Goal: Task Accomplishment & Management: Use online tool/utility

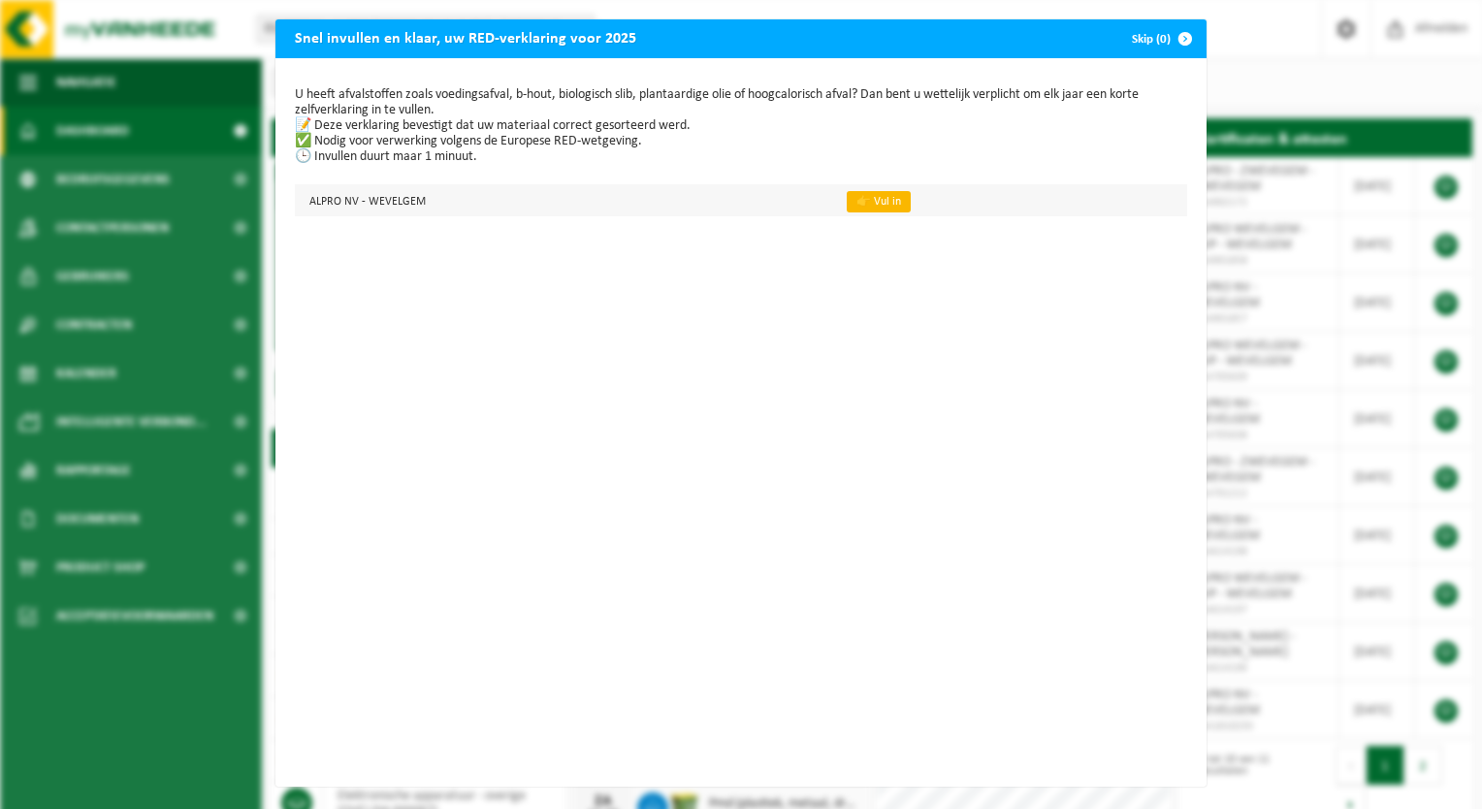
click at [869, 204] on link "👉 Vul in" at bounding box center [879, 201] width 64 height 21
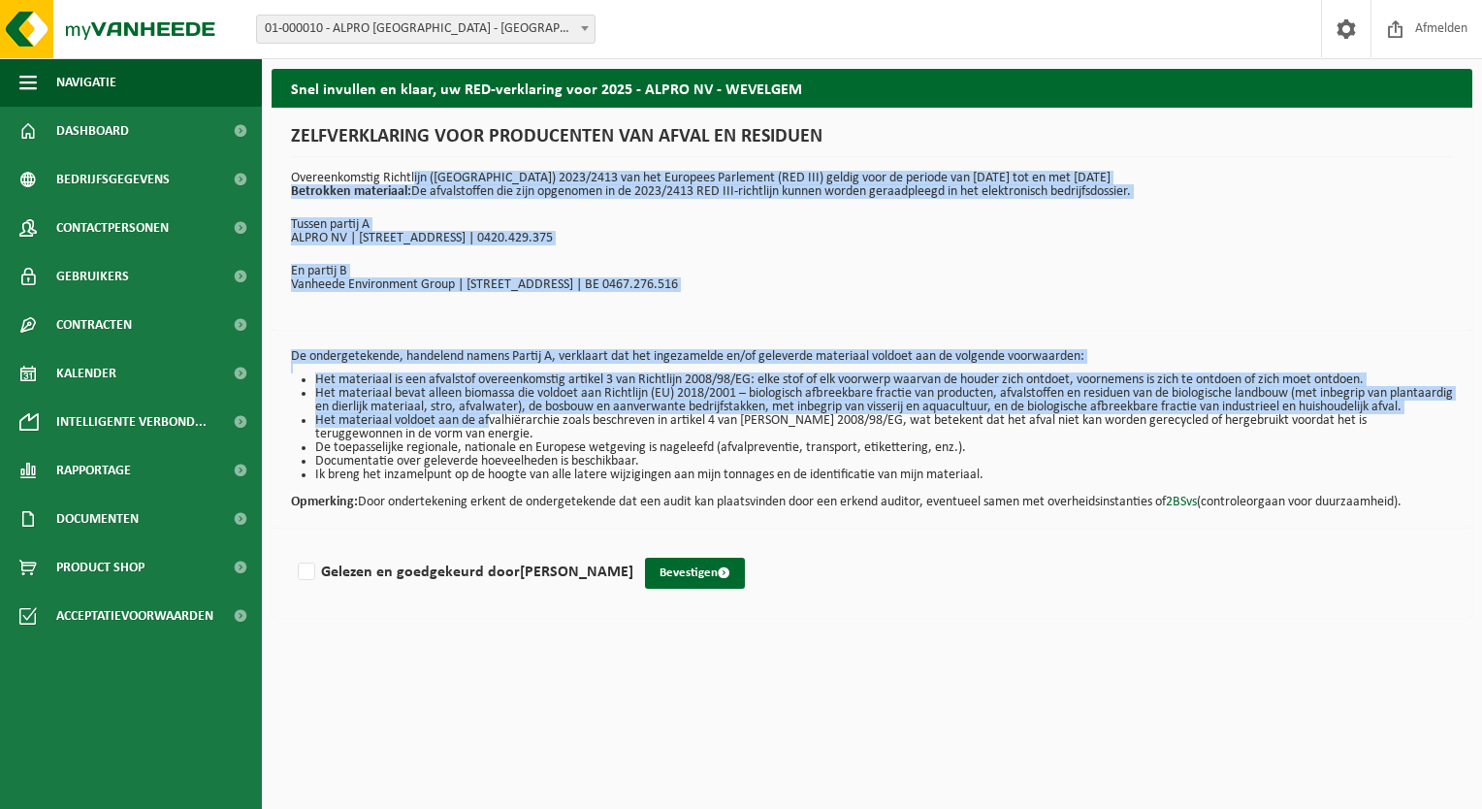
drag, startPoint x: 411, startPoint y: 177, endPoint x: 483, endPoint y: 441, distance: 274.4
click at [483, 441] on div "Snel invullen en klaar, uw RED-verklaring voor 2025 - ALPRO NV - WEVELGEM ZELFV…" at bounding box center [872, 348] width 1220 height 559
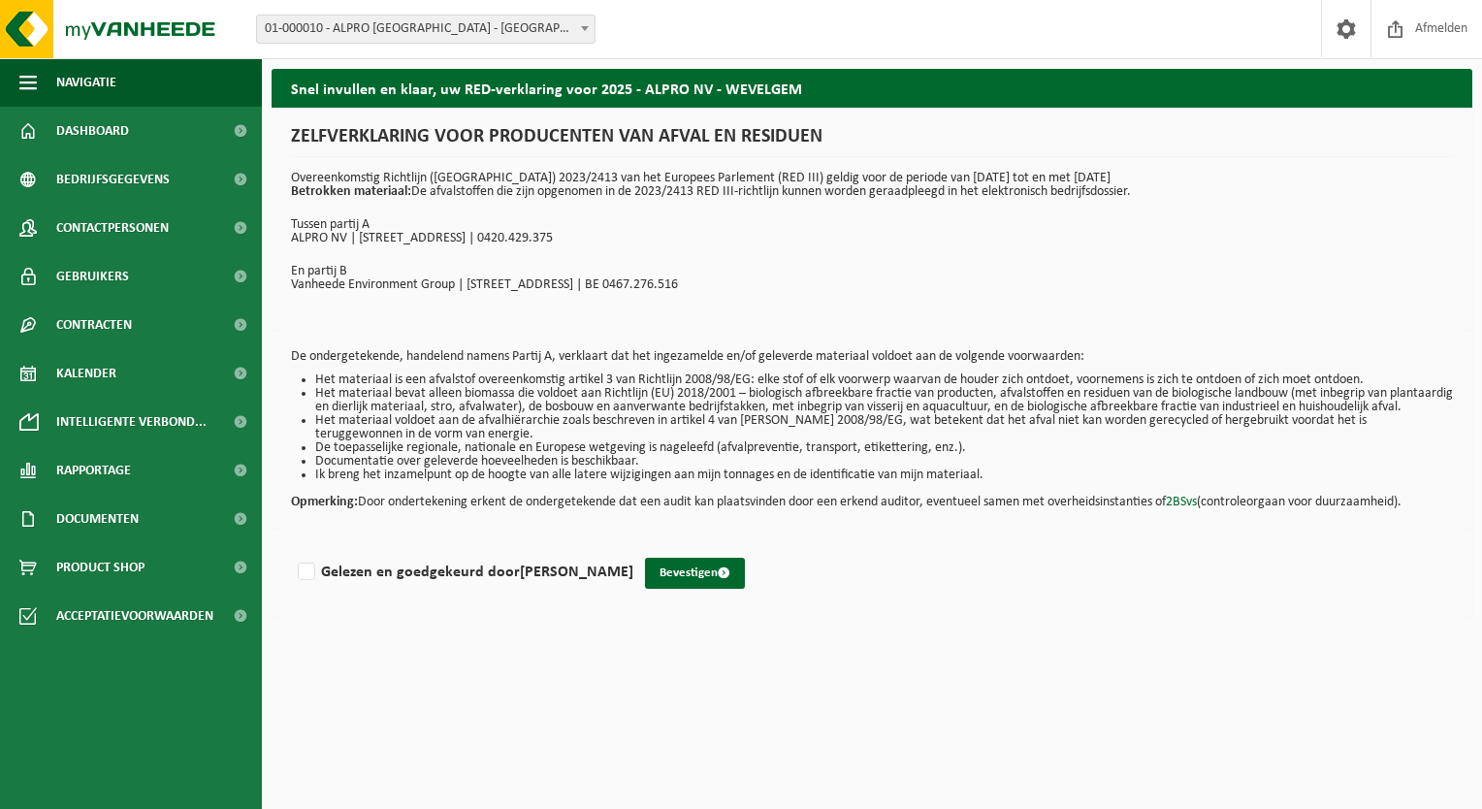
drag, startPoint x: 483, startPoint y: 441, endPoint x: 405, endPoint y: 446, distance: 78.7
click at [405, 441] on li "Het materiaal voldoet aan de afvalhiërarchie zoals beschreven in artikel 4 van …" at bounding box center [884, 427] width 1138 height 27
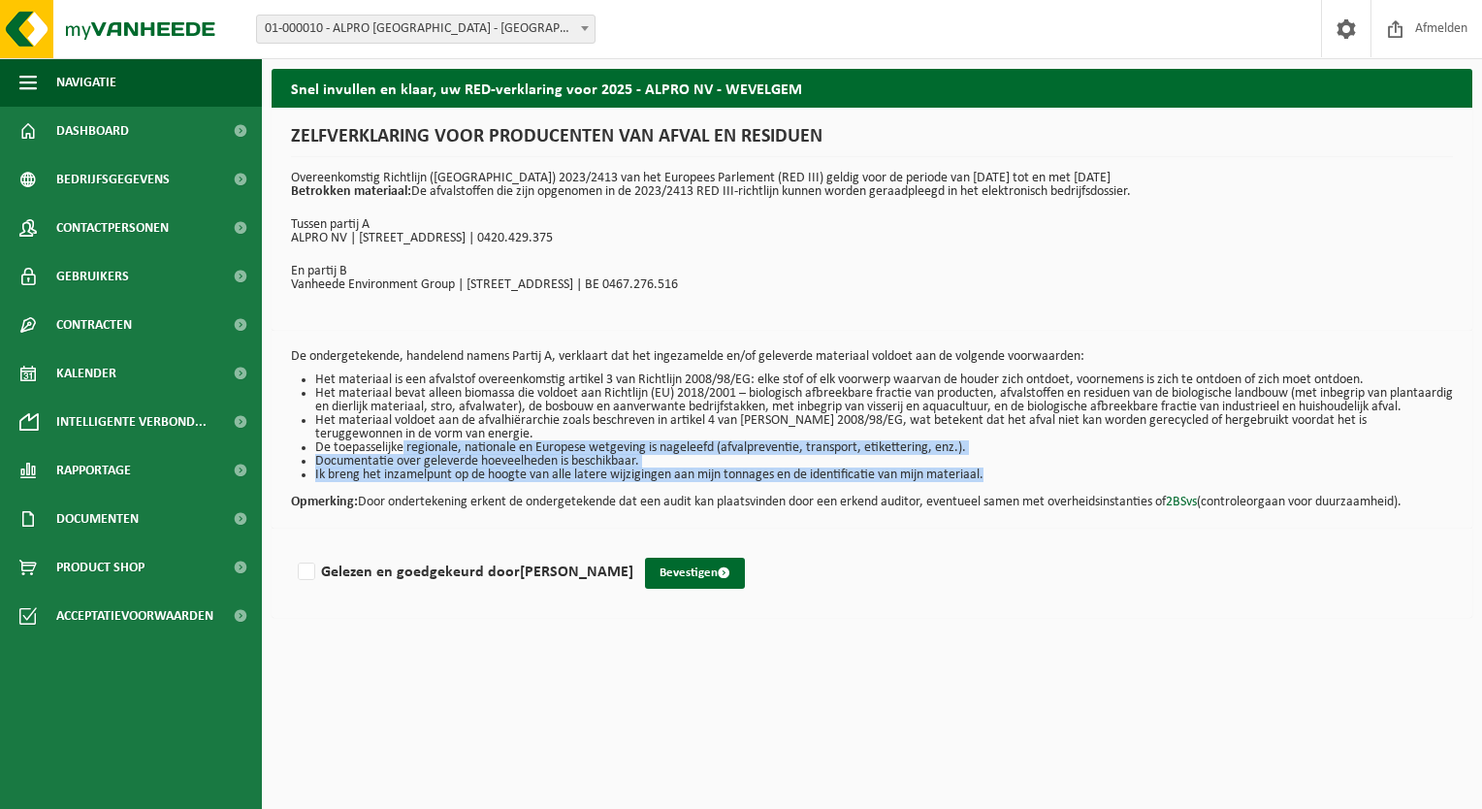
drag, startPoint x: 397, startPoint y: 456, endPoint x: 410, endPoint y: 504, distance: 49.4
click at [410, 504] on div "De ondergetekende, handelend namens Partij A, verklaart dat het ingezamelde en/…" at bounding box center [872, 430] width 1201 height 198
click at [410, 507] on p "Opmerking: Door ondertekening erkent de ondergetekende dat een audit kan plaats…" at bounding box center [872, 495] width 1162 height 27
click at [668, 482] on li "Ik breng het inzamelpunt op de hoogte van alle latere wijzigingen aan mijn tonn…" at bounding box center [884, 476] width 1138 height 14
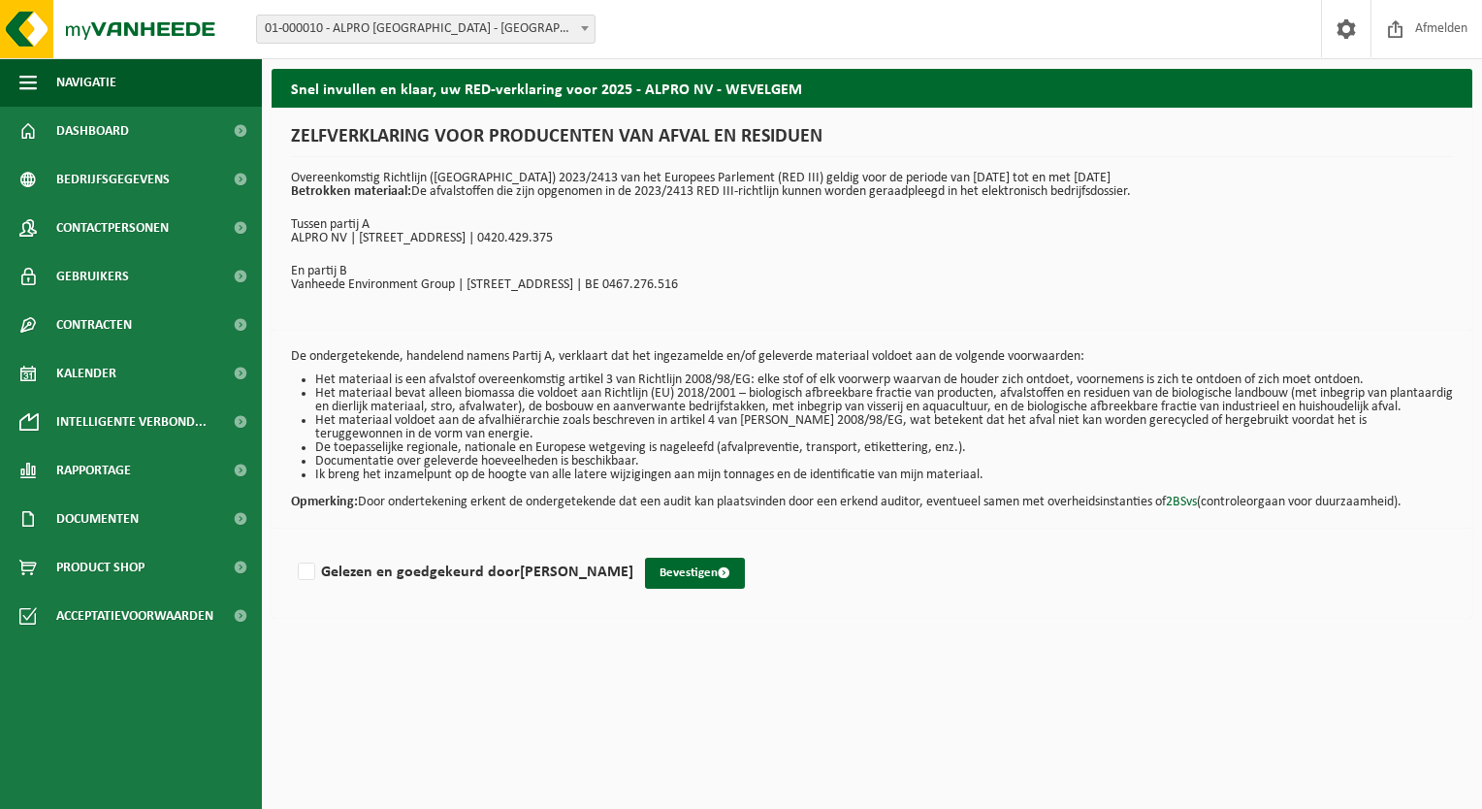
drag, startPoint x: 567, startPoint y: 519, endPoint x: 1234, endPoint y: 545, distance: 668.0
click at [1234, 545] on div "Snel invullen en klaar, uw RED-verklaring voor 2025 - ALPRO NV - WEVELGEM ZELFV…" at bounding box center [872, 348] width 1220 height 559
drag, startPoint x: 1234, startPoint y: 545, endPoint x: 1168, endPoint y: 586, distance: 77.5
click at [1168, 586] on div "Gelezen en goedgekeurd door [PERSON_NAME] Bevestigen" at bounding box center [872, 573] width 1201 height 89
click at [310, 584] on label "Gelezen en goedgekeurd door [PERSON_NAME]" at bounding box center [464, 572] width 340 height 29
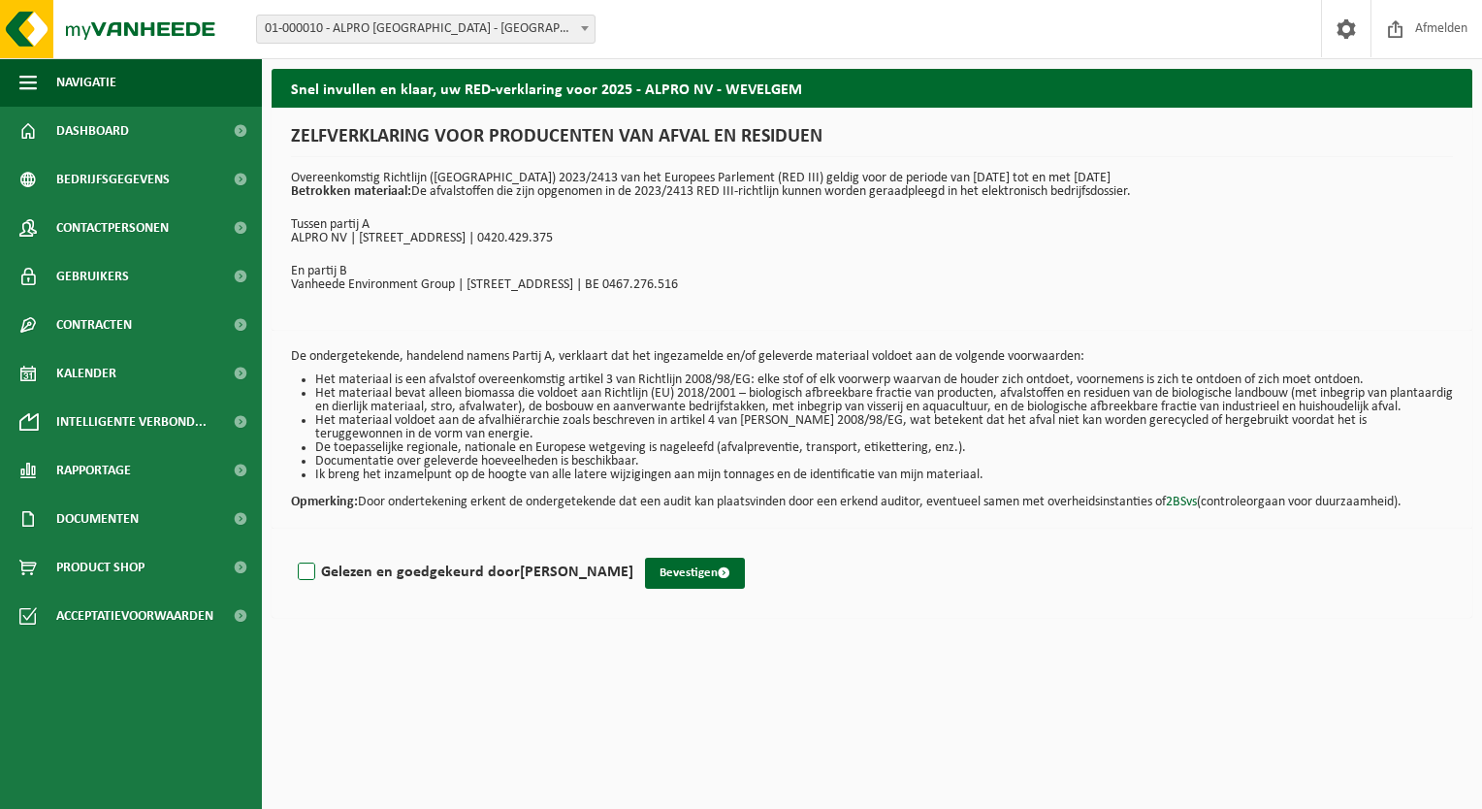
click at [634, 548] on input "Gelezen en goedgekeurd door [PERSON_NAME]" at bounding box center [634, 547] width 1 height 1
click at [305, 587] on label "Gelezen en goedgekeurd door [PERSON_NAME]" at bounding box center [464, 572] width 340 height 29
click at [634, 548] on input "Gelezen en goedgekeurd door [PERSON_NAME]" at bounding box center [634, 547] width 1 height 1
checkbox input "false"
click at [106, 471] on span "Rapportage" at bounding box center [93, 470] width 75 height 49
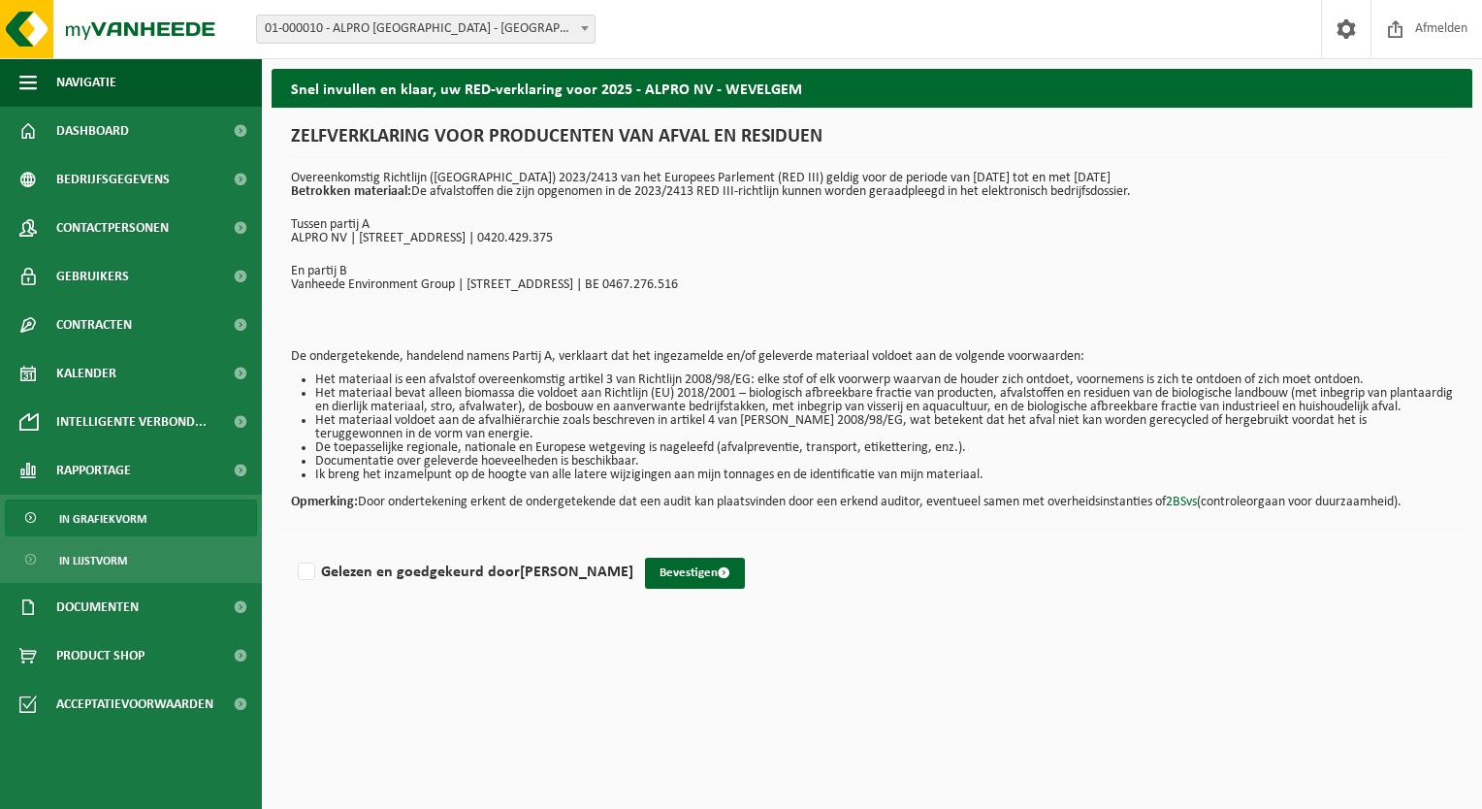
click at [92, 518] on span "In grafiekvorm" at bounding box center [102, 519] width 87 height 37
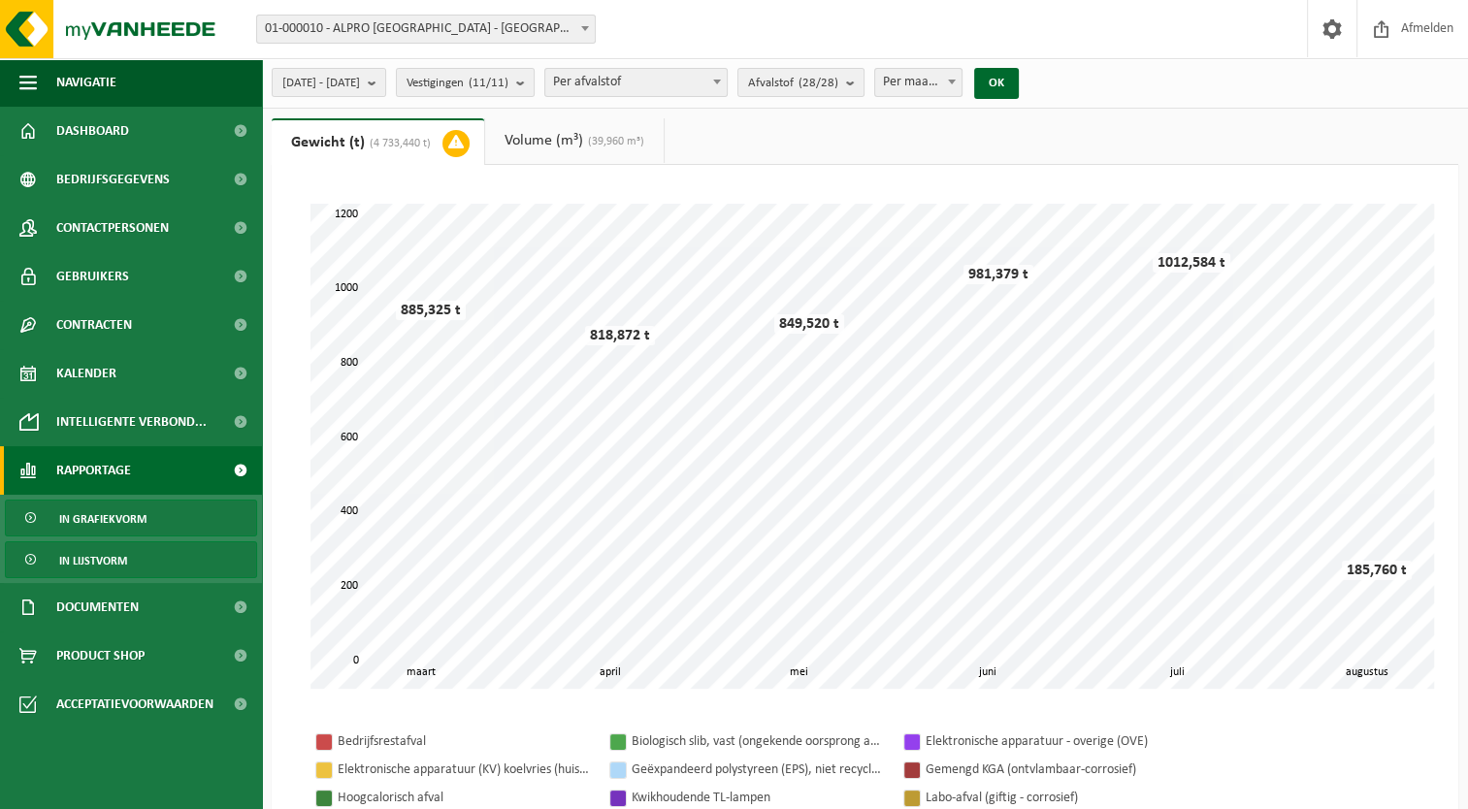
click at [88, 565] on span "In lijstvorm" at bounding box center [93, 560] width 68 height 37
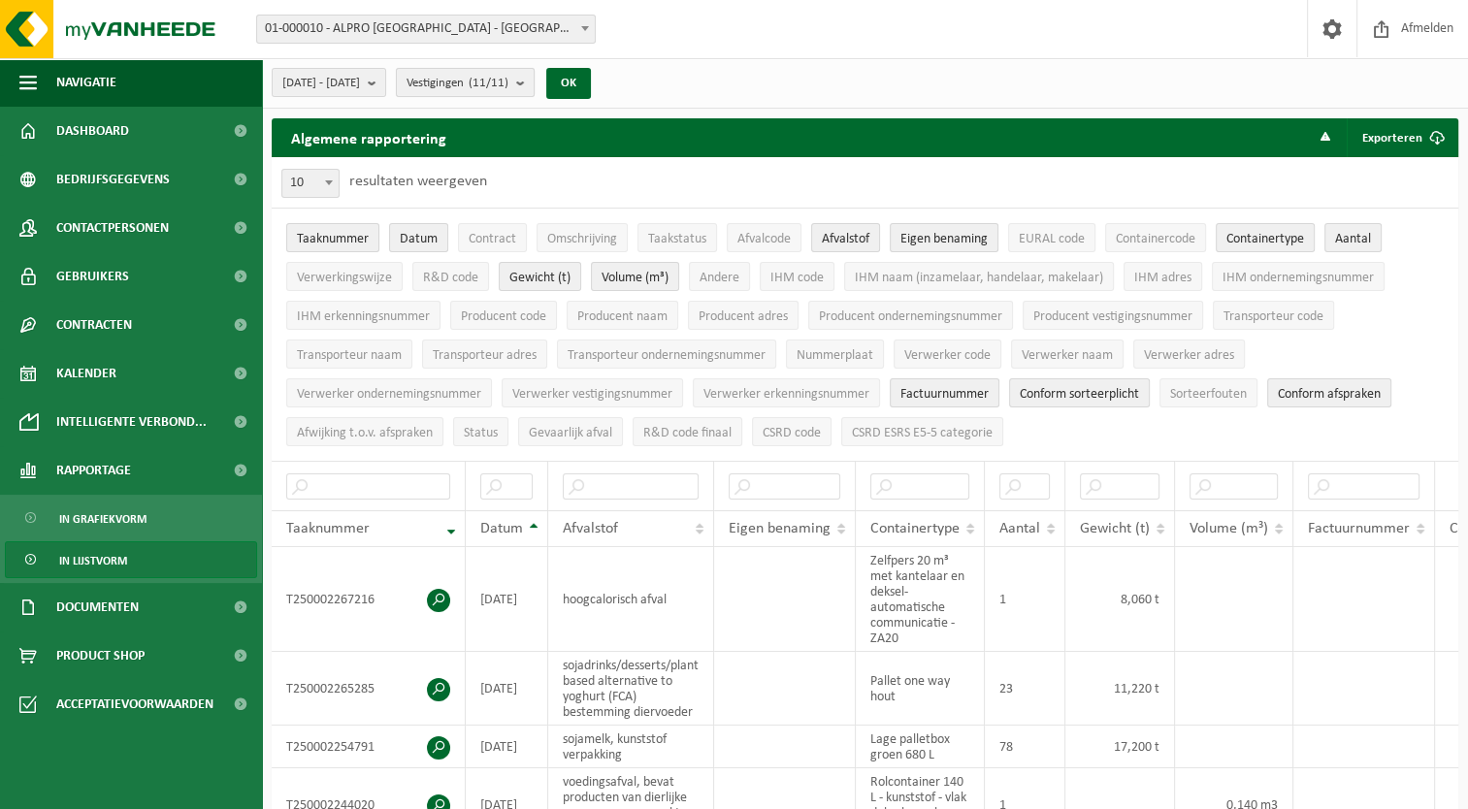
click at [502, 81] on span "Vestigingen (11/11)" at bounding box center [457, 83] width 102 height 29
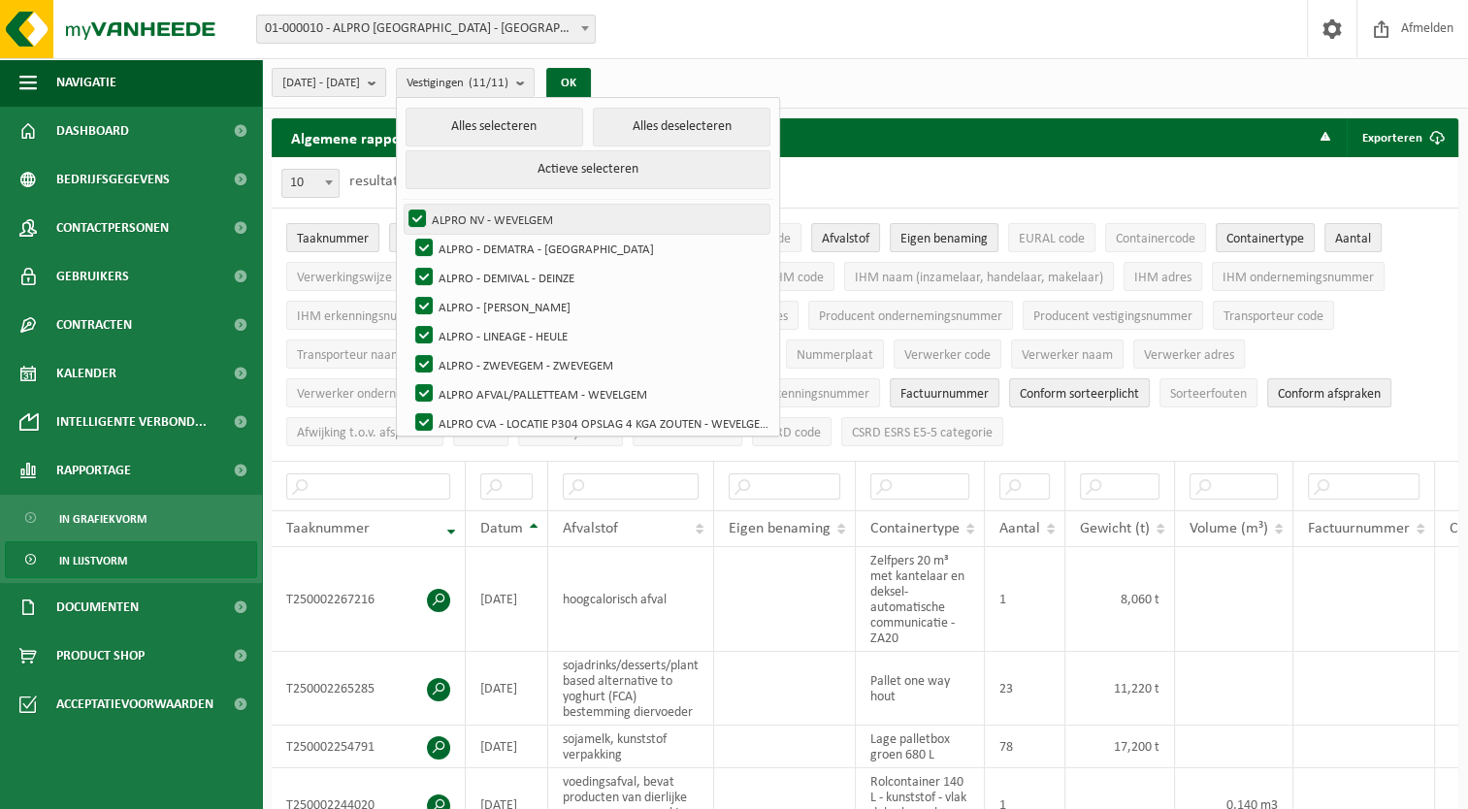
click at [470, 219] on label "ALPRO NV - WEVELGEM" at bounding box center [587, 219] width 365 height 29
click at [402, 205] on input "ALPRO NV - WEVELGEM" at bounding box center [401, 204] width 1 height 1
click at [467, 219] on label "ALPRO NV - WEVELGEM" at bounding box center [587, 219] width 365 height 29
click at [402, 205] on input "ALPRO NV - WEVELGEM" at bounding box center [401, 204] width 1 height 1
click at [732, 121] on button "Alles deselecteren" at bounding box center [682, 127] width 178 height 39
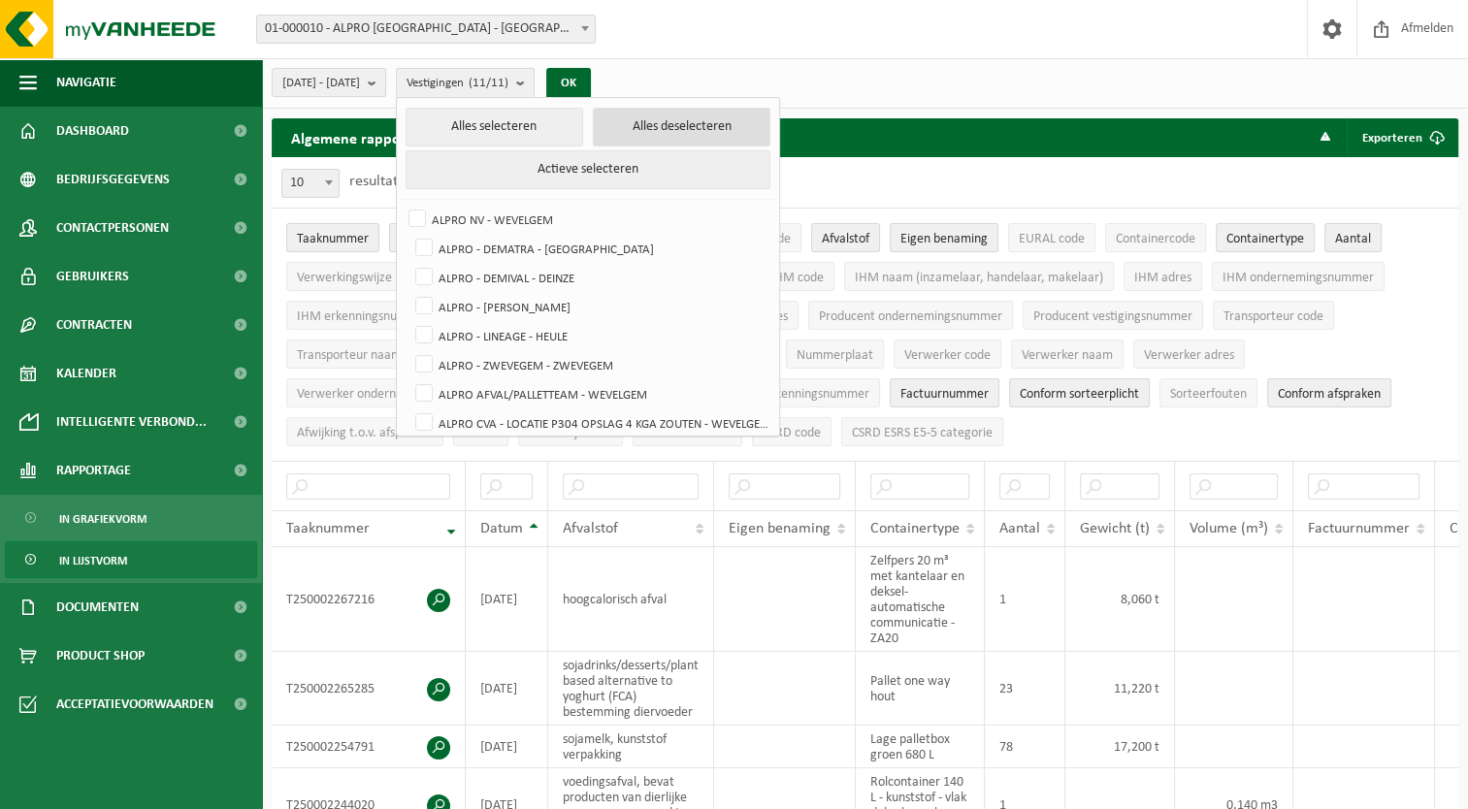
checkbox input "false"
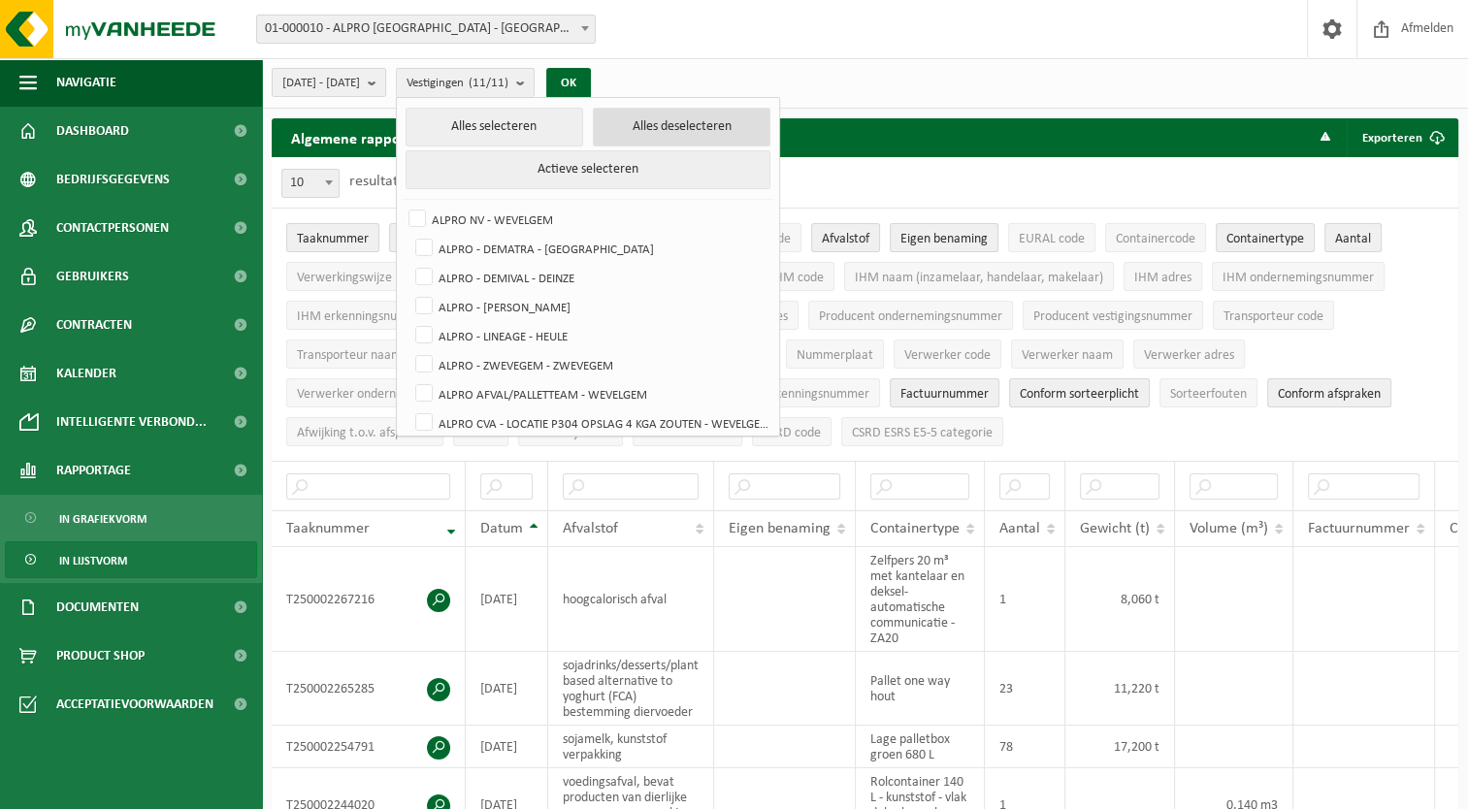
checkbox input "false"
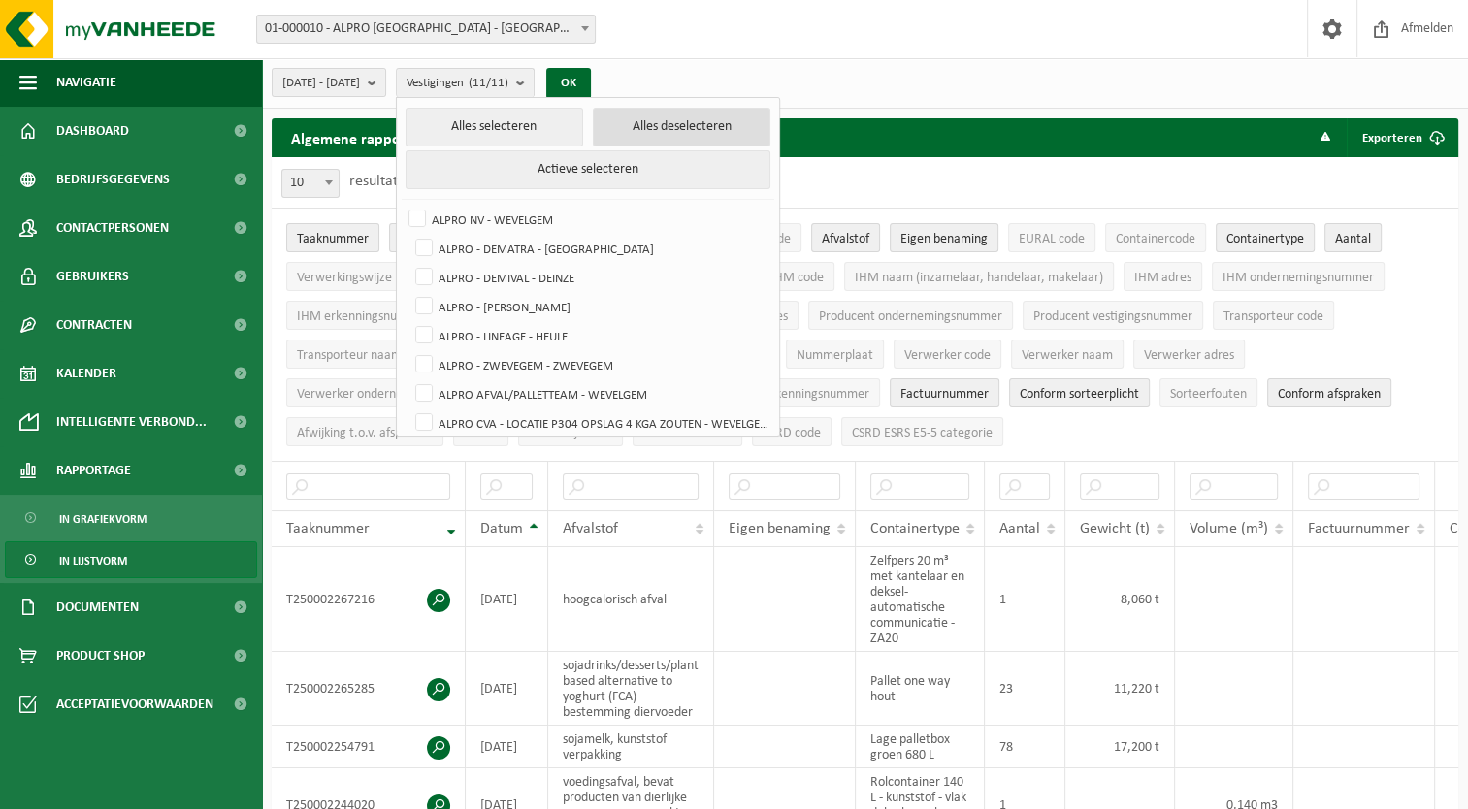
checkbox input "false"
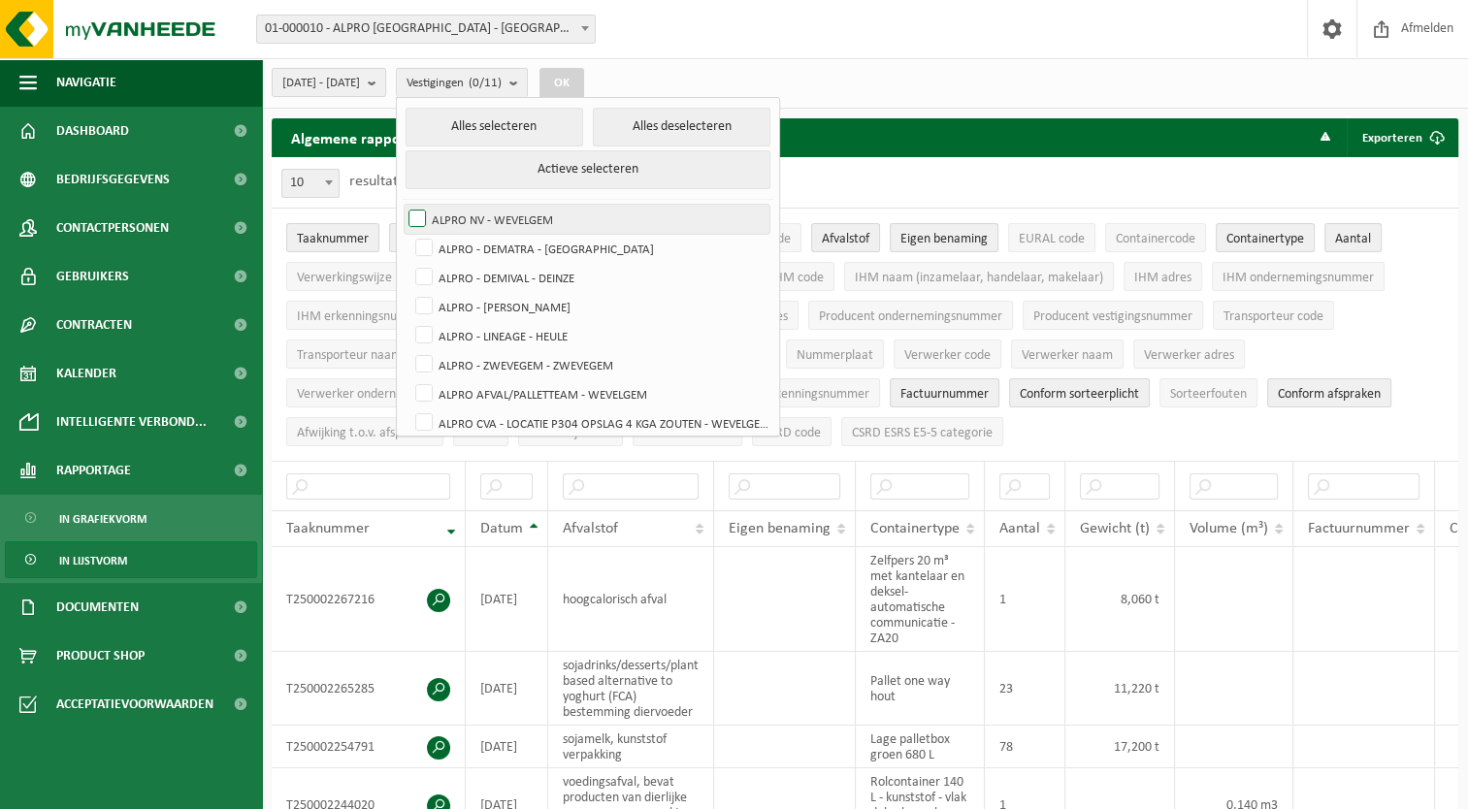
click at [464, 216] on label "ALPRO NV - WEVELGEM" at bounding box center [587, 219] width 365 height 29
click at [402, 205] on input "ALPRO NV - WEVELGEM" at bounding box center [401, 204] width 1 height 1
checkbox input "true"
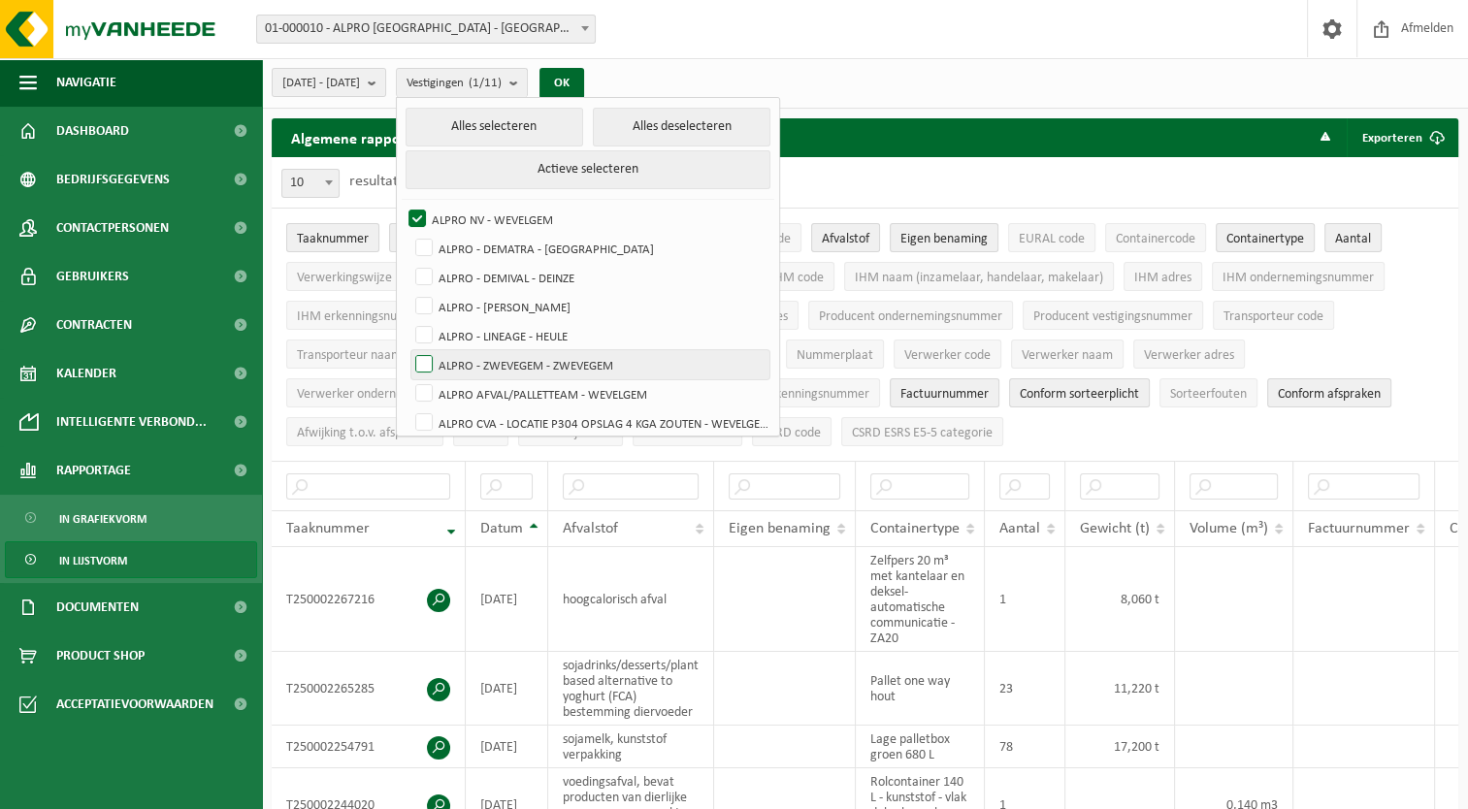
click at [476, 370] on label "ALPRO - ZWEVEGEM - ZWEVEGEM" at bounding box center [590, 364] width 358 height 29
click at [408, 350] on input "ALPRO - ZWEVEGEM - ZWEVEGEM" at bounding box center [407, 349] width 1 height 1
checkbox input "true"
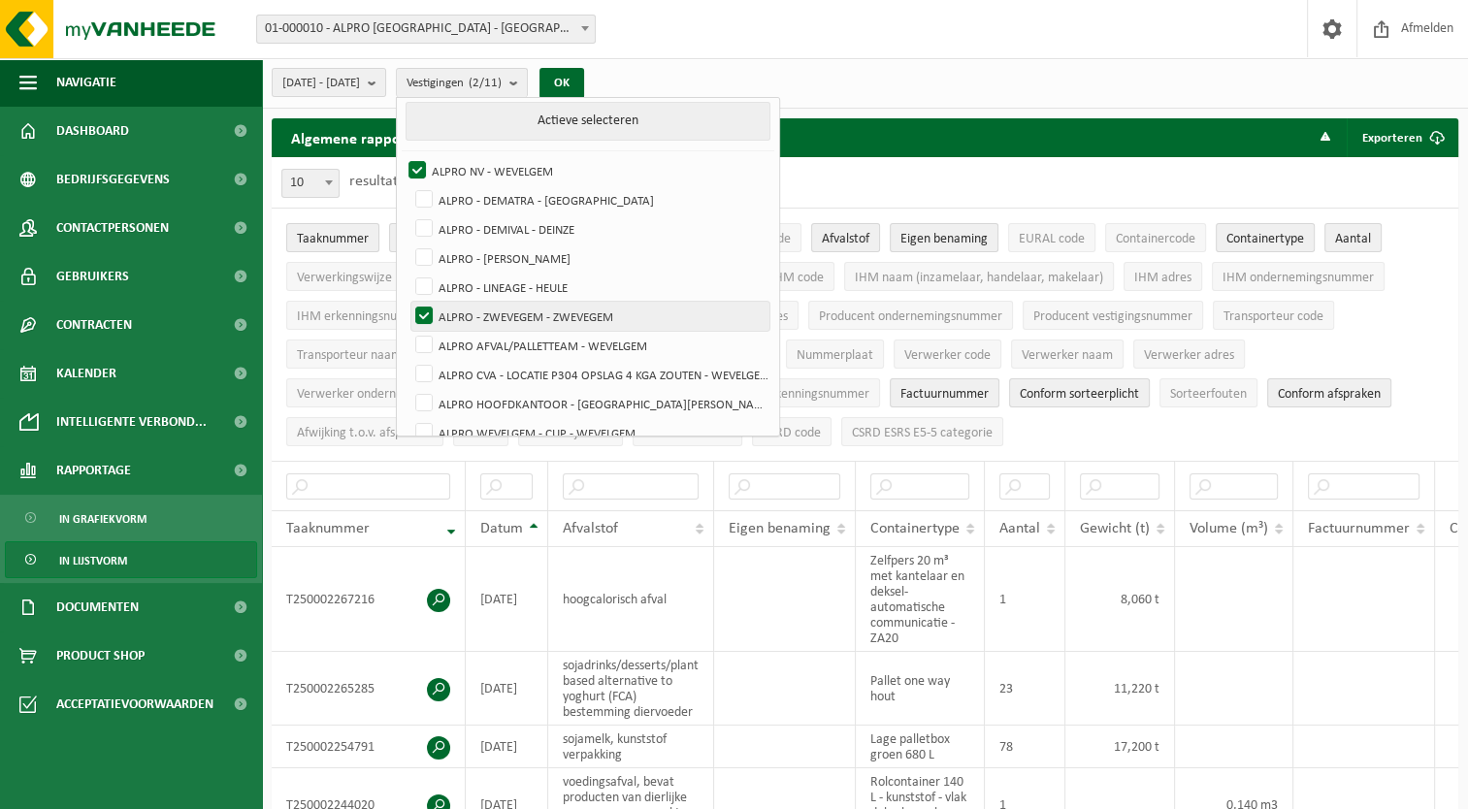
scroll to position [96, 0]
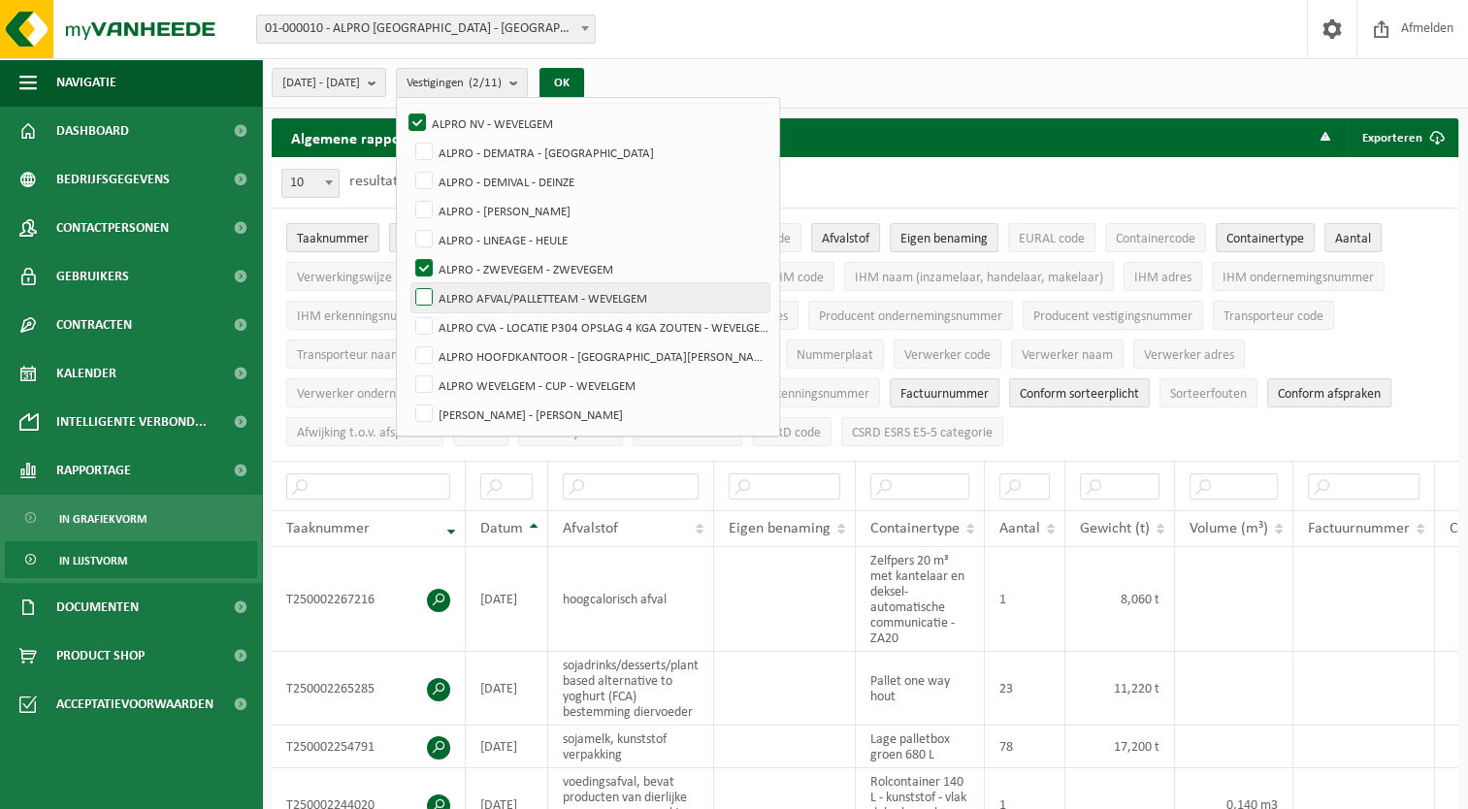
click at [477, 305] on label "ALPRO AFVAL/PALLETTEAM - WEVELGEM" at bounding box center [590, 297] width 358 height 29
click at [408, 283] on input "ALPRO AFVAL/PALLETTEAM - WEVELGEM" at bounding box center [407, 282] width 1 height 1
checkbox input "true"
click at [472, 329] on label "ALPRO CVA - LOCATIE P304 OPSLAG 4 KGA ZOUTEN - WEVELGEM" at bounding box center [590, 326] width 358 height 29
click at [408, 312] on input "ALPRO CVA - LOCATIE P304 OPSLAG 4 KGA ZOUTEN - WEVELGEM" at bounding box center [407, 311] width 1 height 1
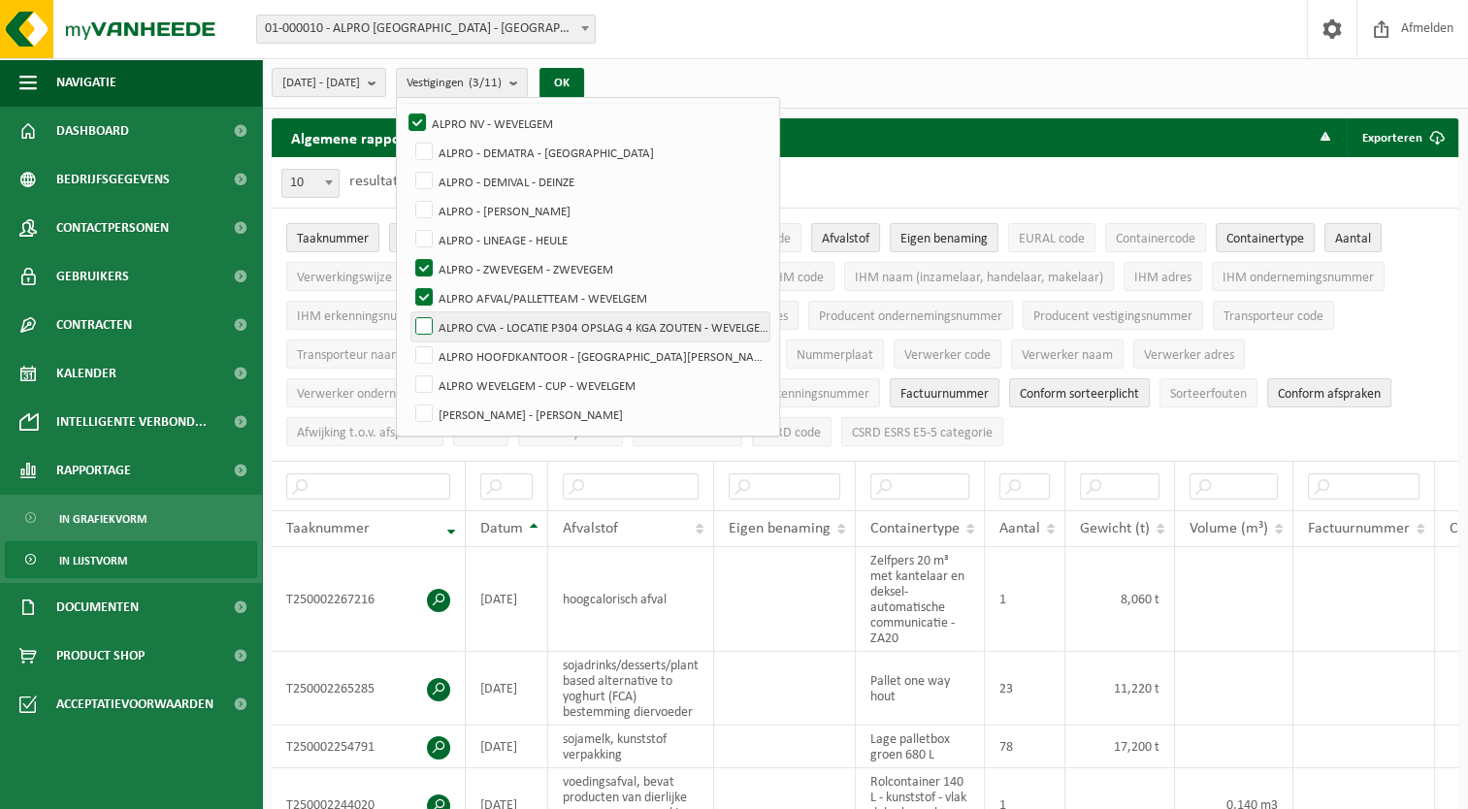
checkbox input "true"
click at [471, 392] on label "ALPRO WEVELGEM - CUP - WEVELGEM" at bounding box center [590, 385] width 358 height 29
click at [408, 371] on input "ALPRO WEVELGEM - CUP - WEVELGEM" at bounding box center [407, 370] width 1 height 1
checkbox input "true"
click at [473, 413] on label "ALPRO WEVELGEM - ROB - WEVELGEM" at bounding box center [590, 414] width 358 height 29
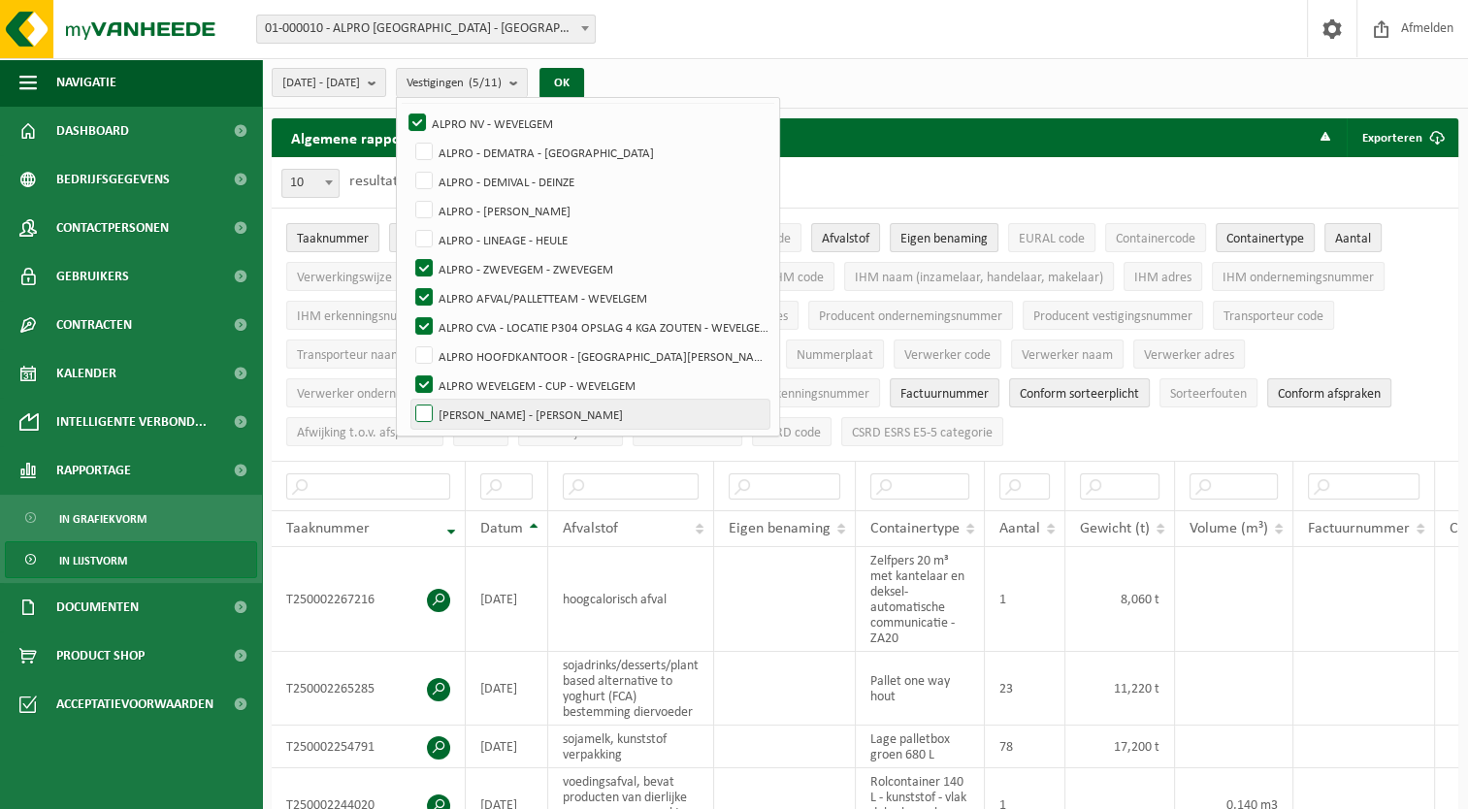
click at [408, 400] on input "ALPRO WEVELGEM - ROB - WEVELGEM" at bounding box center [407, 399] width 1 height 1
checkbox input "true"
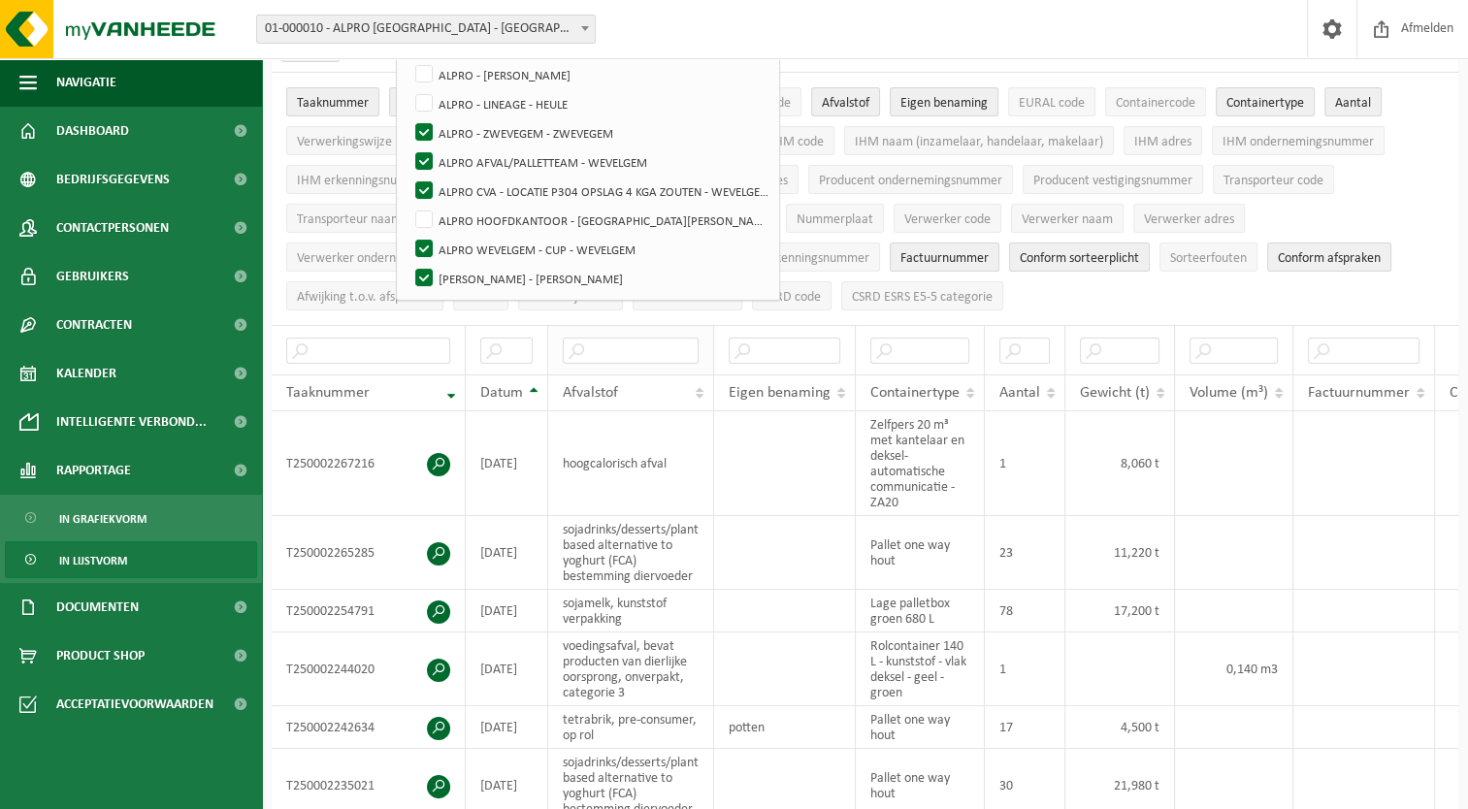
scroll to position [0, 0]
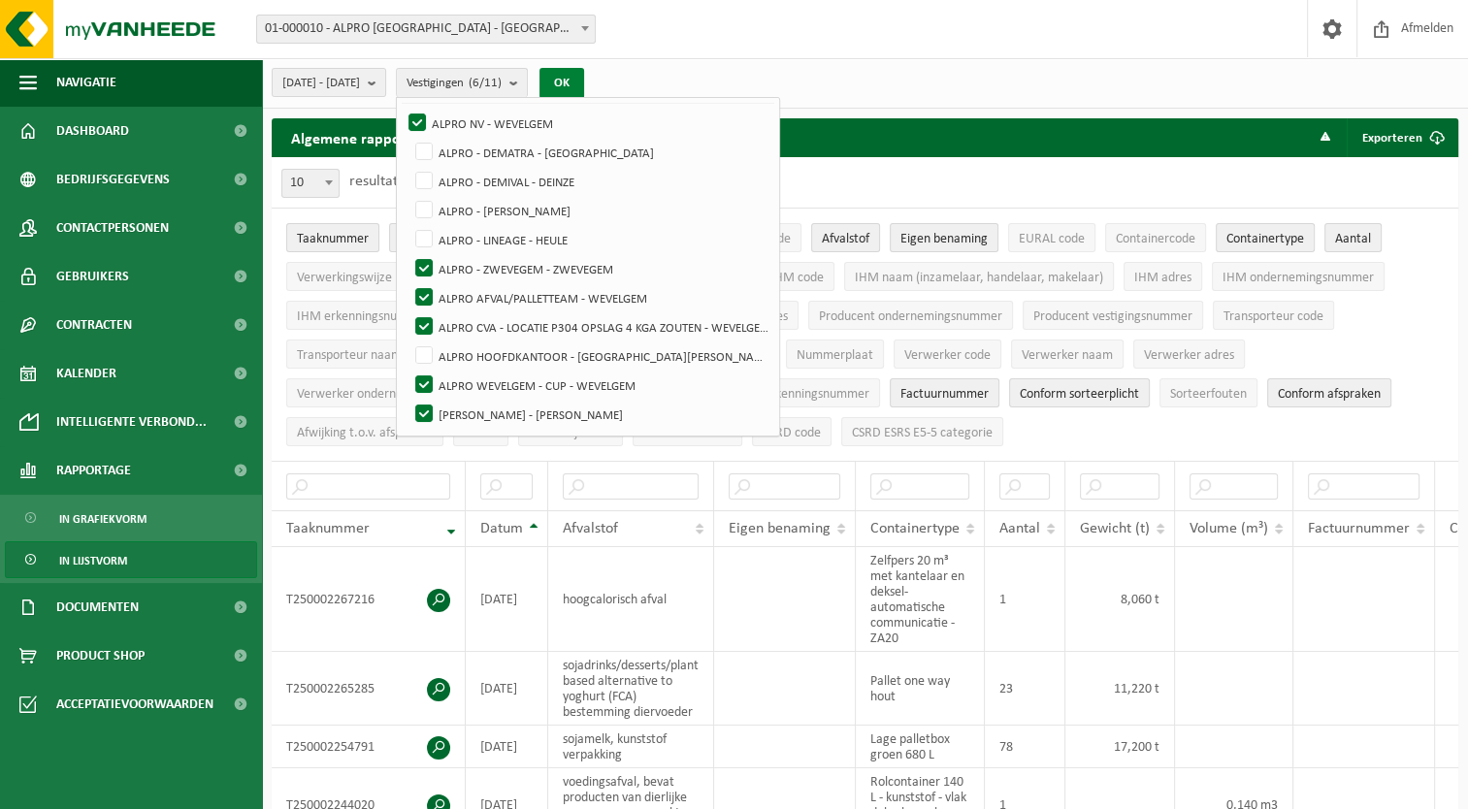
click at [584, 81] on button "OK" at bounding box center [561, 83] width 45 height 31
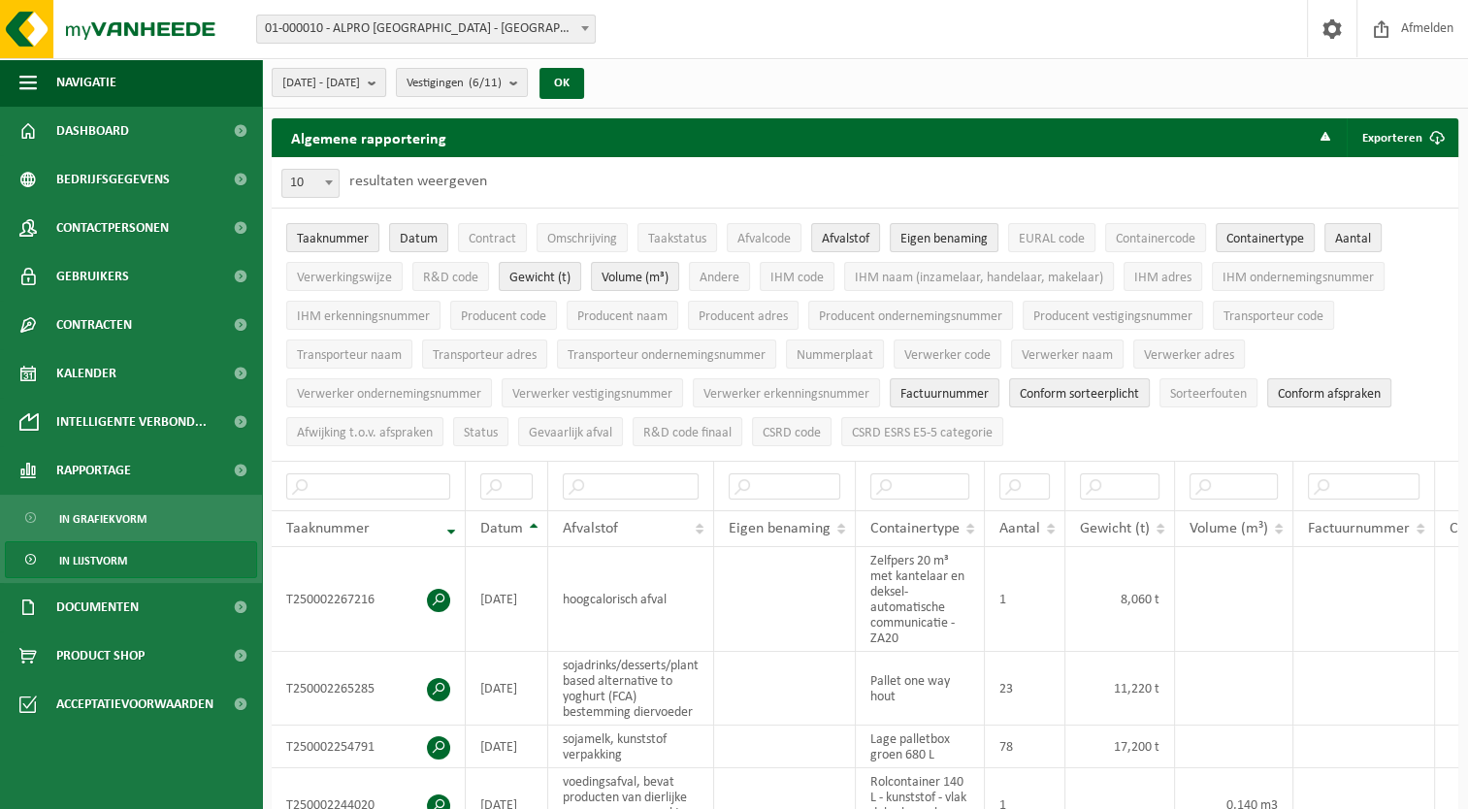
click at [386, 82] on button "2025-03-01 - 2025-08-13" at bounding box center [329, 82] width 114 height 29
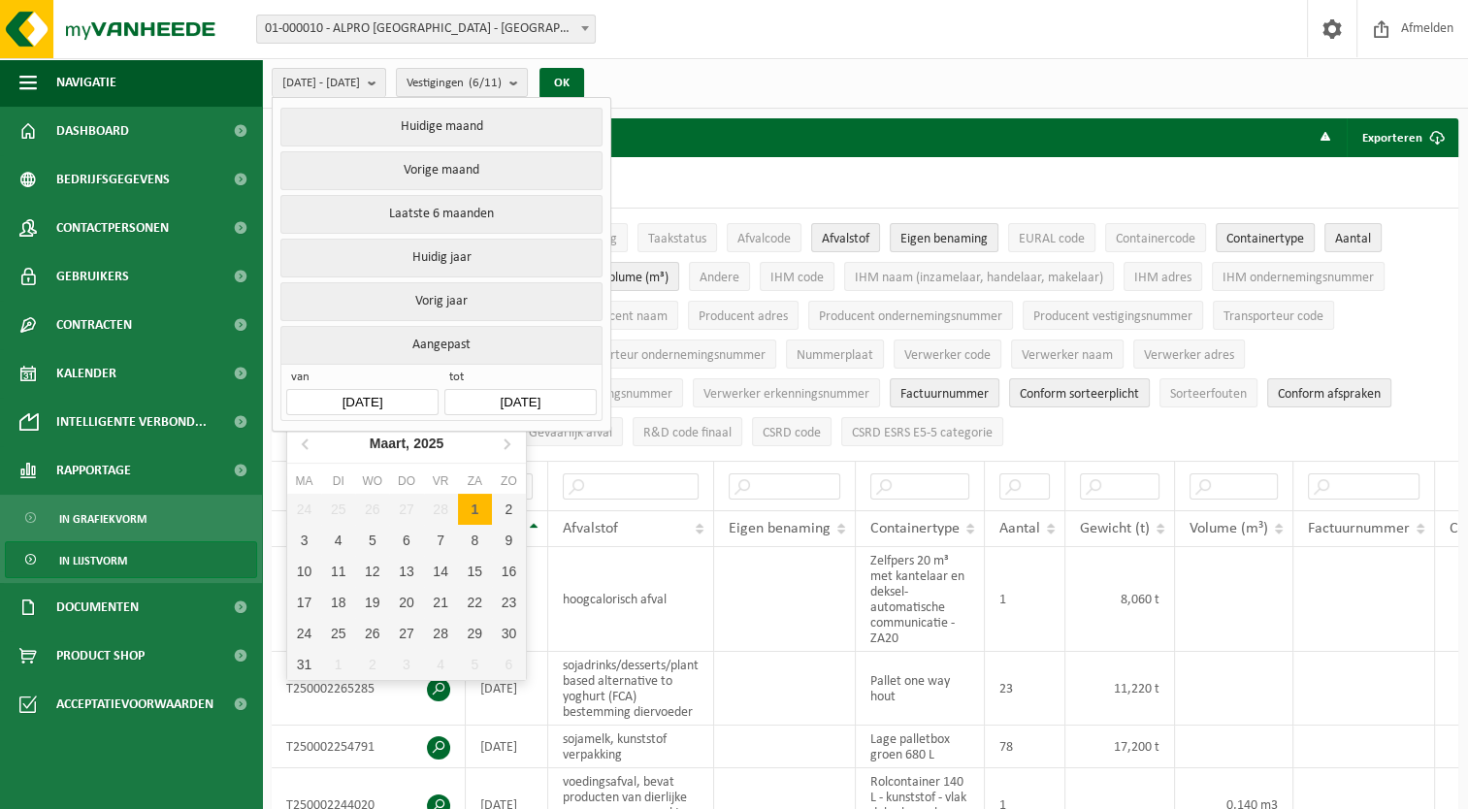
click at [378, 396] on input "2025-03-01" at bounding box center [361, 402] width 151 height 26
click at [501, 444] on icon at bounding box center [506, 443] width 31 height 31
click at [507, 505] on div "1" at bounding box center [509, 509] width 34 height 31
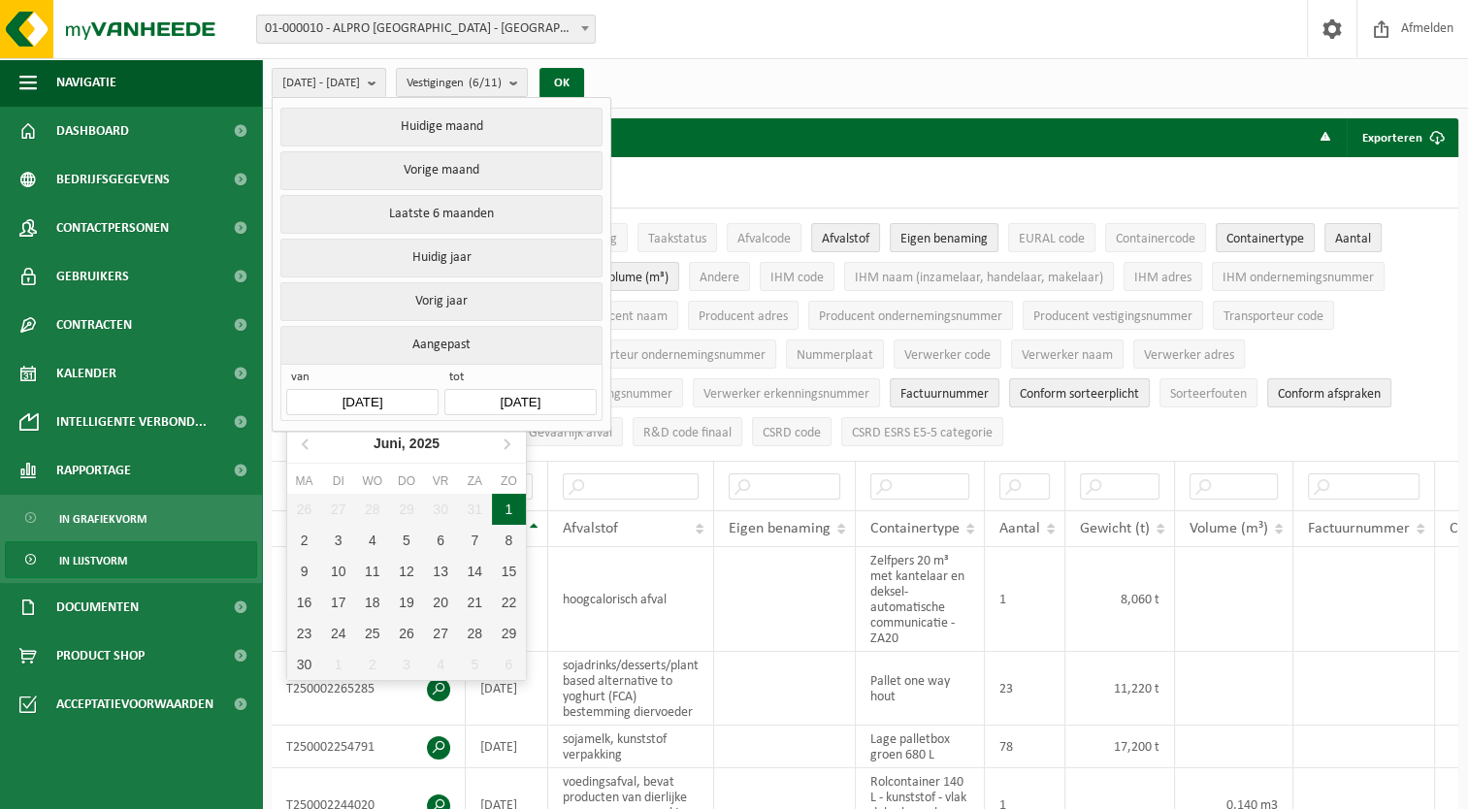
type input "2025-06-01"
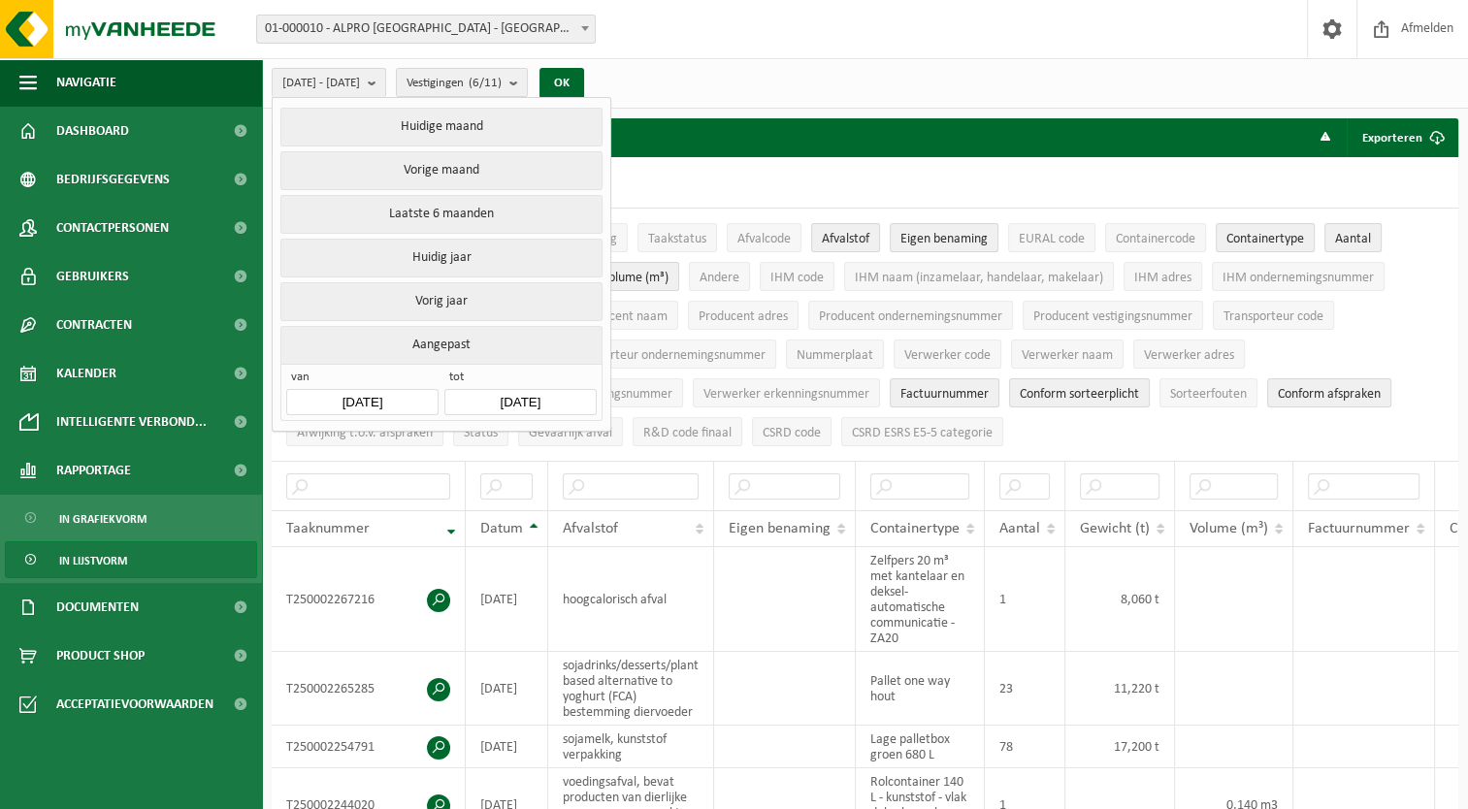
click at [551, 402] on input "2025-08-13" at bounding box center [519, 402] width 151 height 26
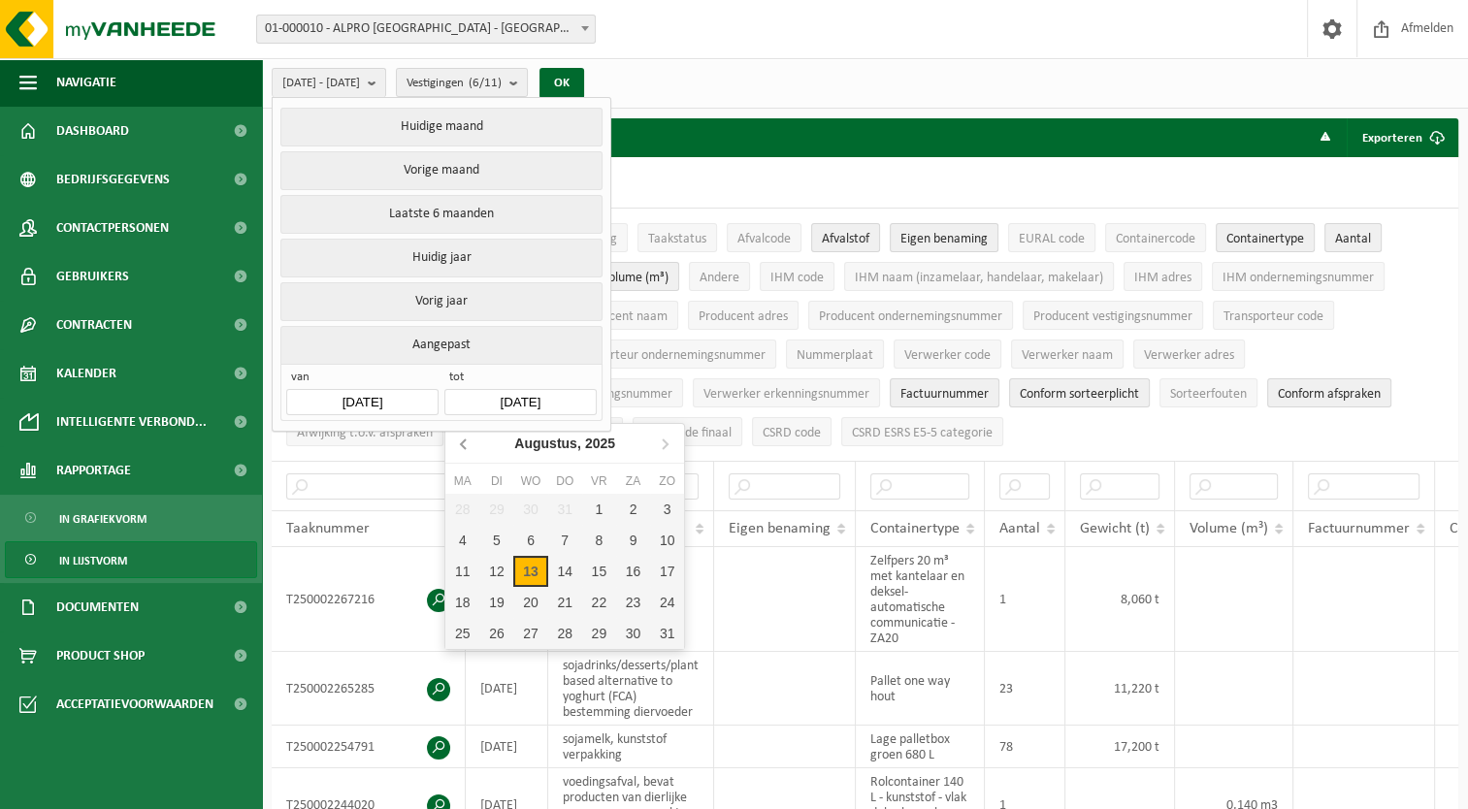
click at [471, 444] on icon at bounding box center [464, 443] width 31 height 31
click at [470, 663] on div "30" at bounding box center [462, 664] width 34 height 31
type input "2025-06-30"
type input "2025-06-01"
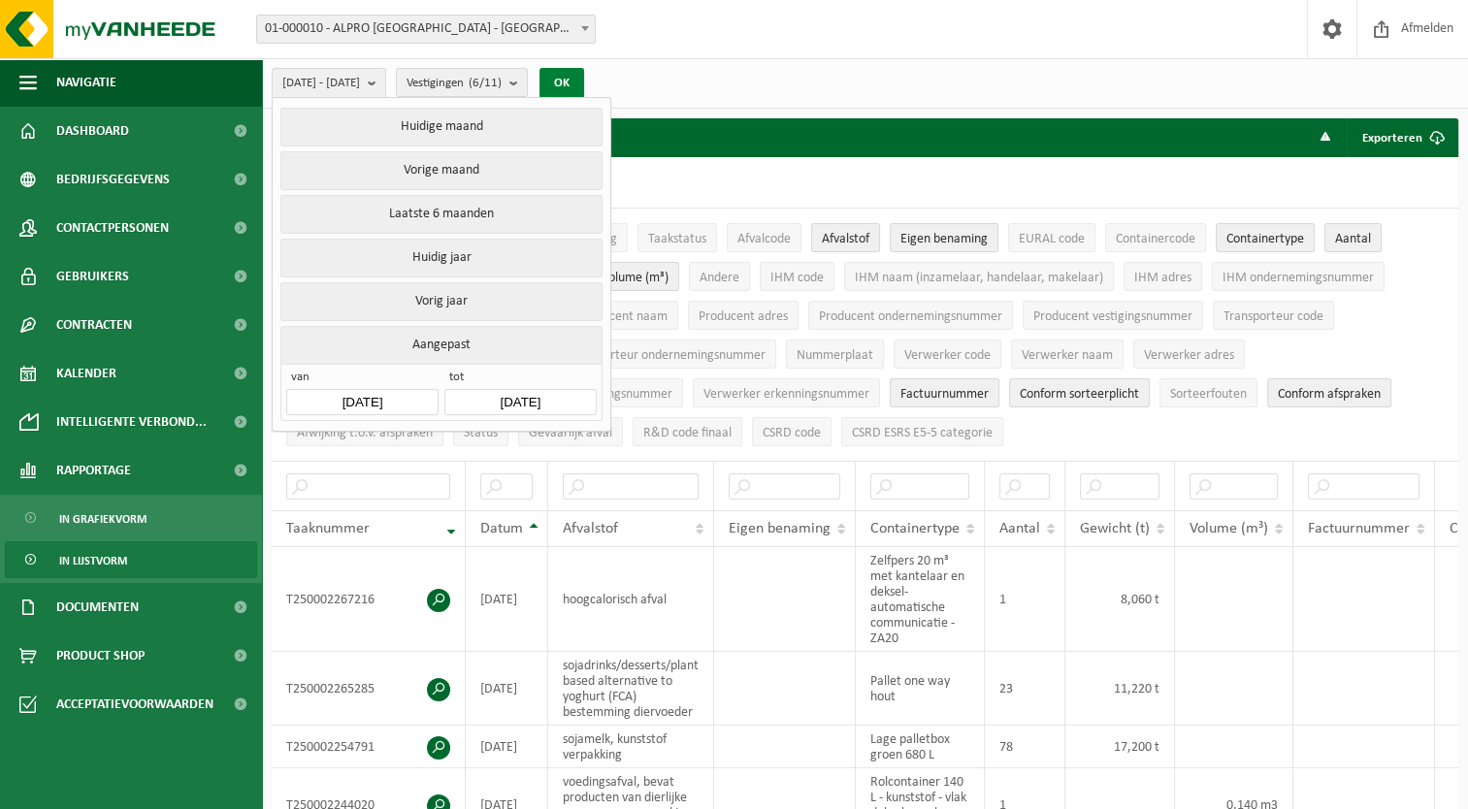
click at [584, 75] on button "OK" at bounding box center [561, 83] width 45 height 31
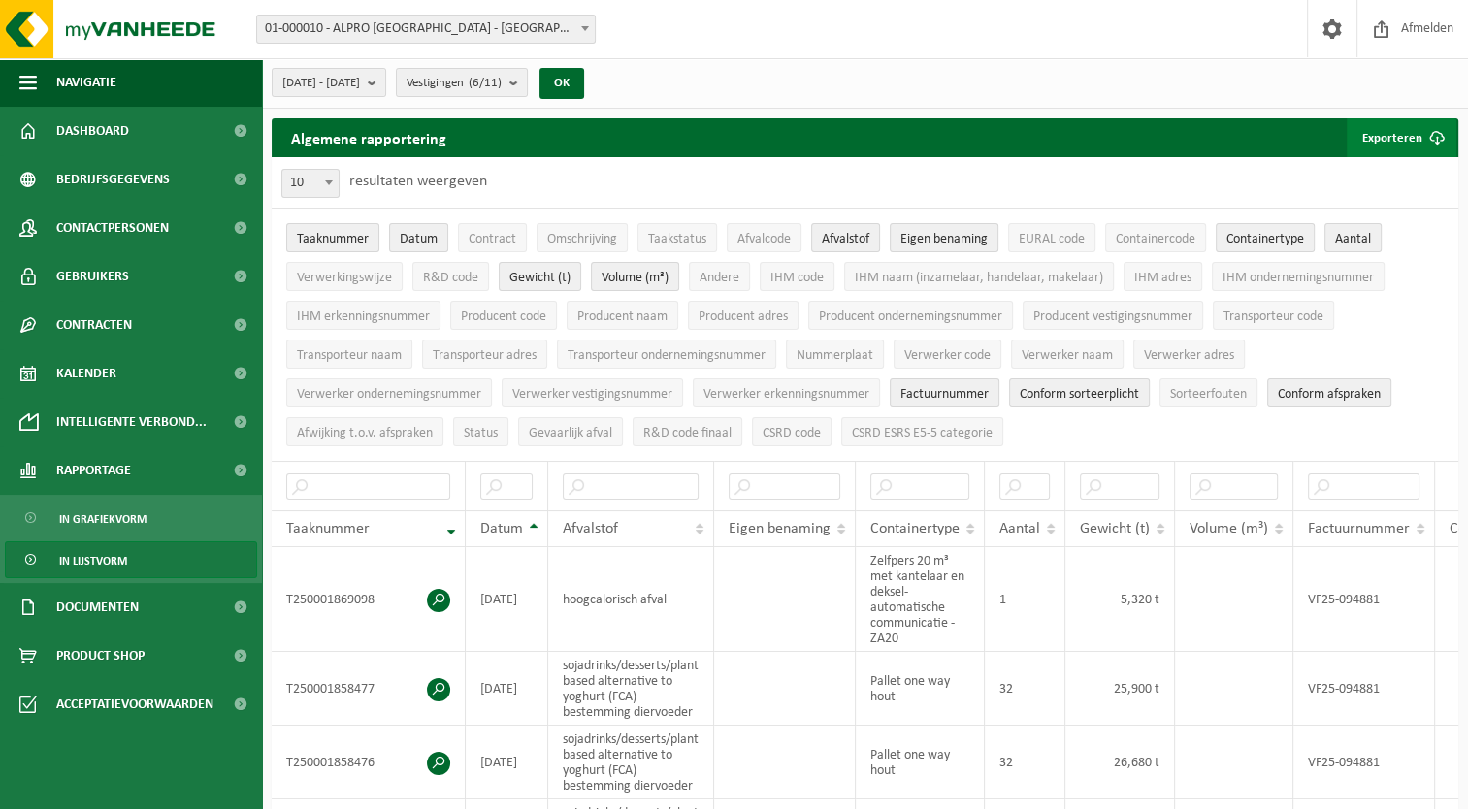
click at [1387, 134] on button "Exporteren" at bounding box center [1402, 137] width 110 height 39
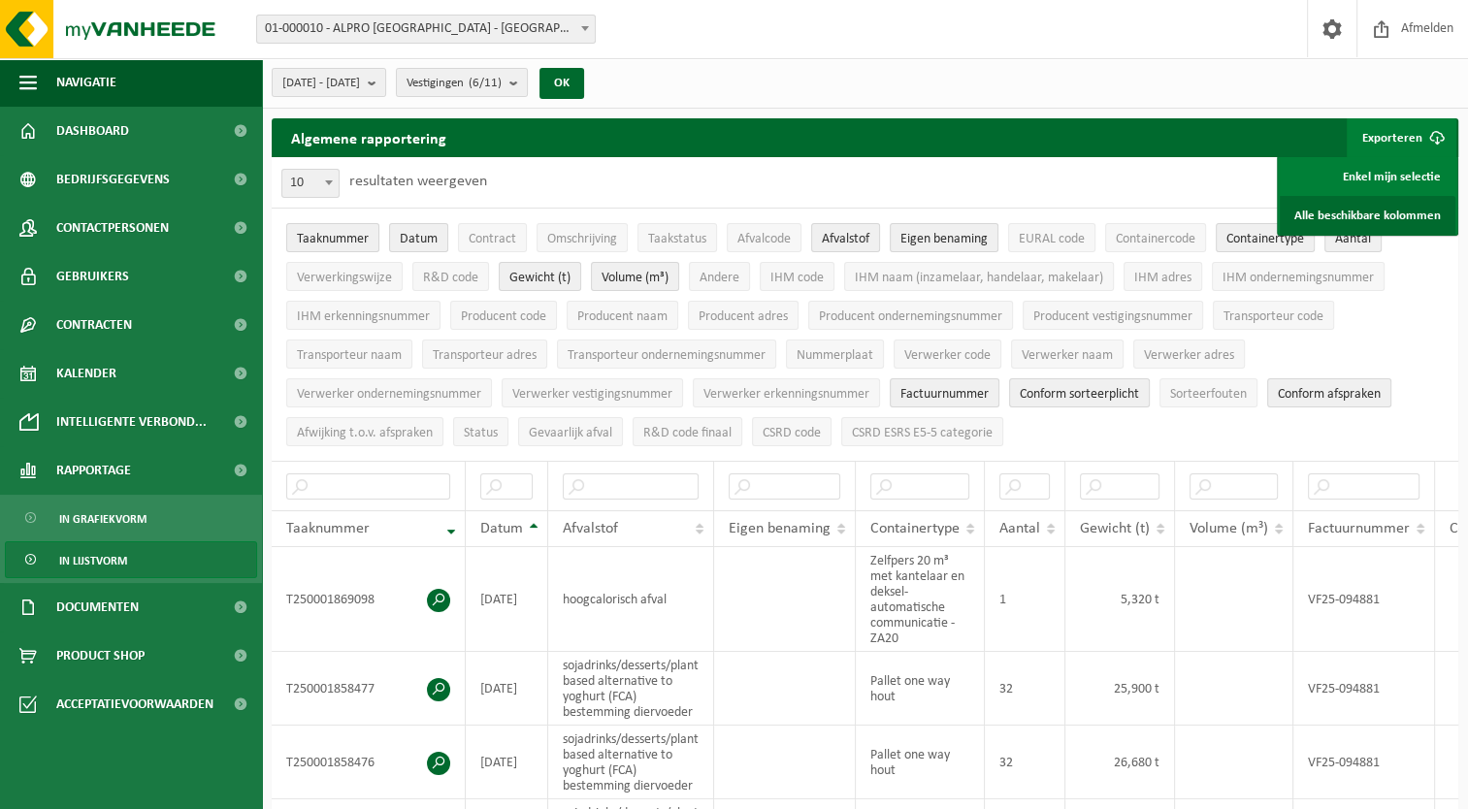
click at [1348, 221] on link "Alle beschikbare kolommen" at bounding box center [1368, 215] width 176 height 39
click at [386, 85] on button "2025-06-01 - 2025-06-30" at bounding box center [329, 82] width 114 height 29
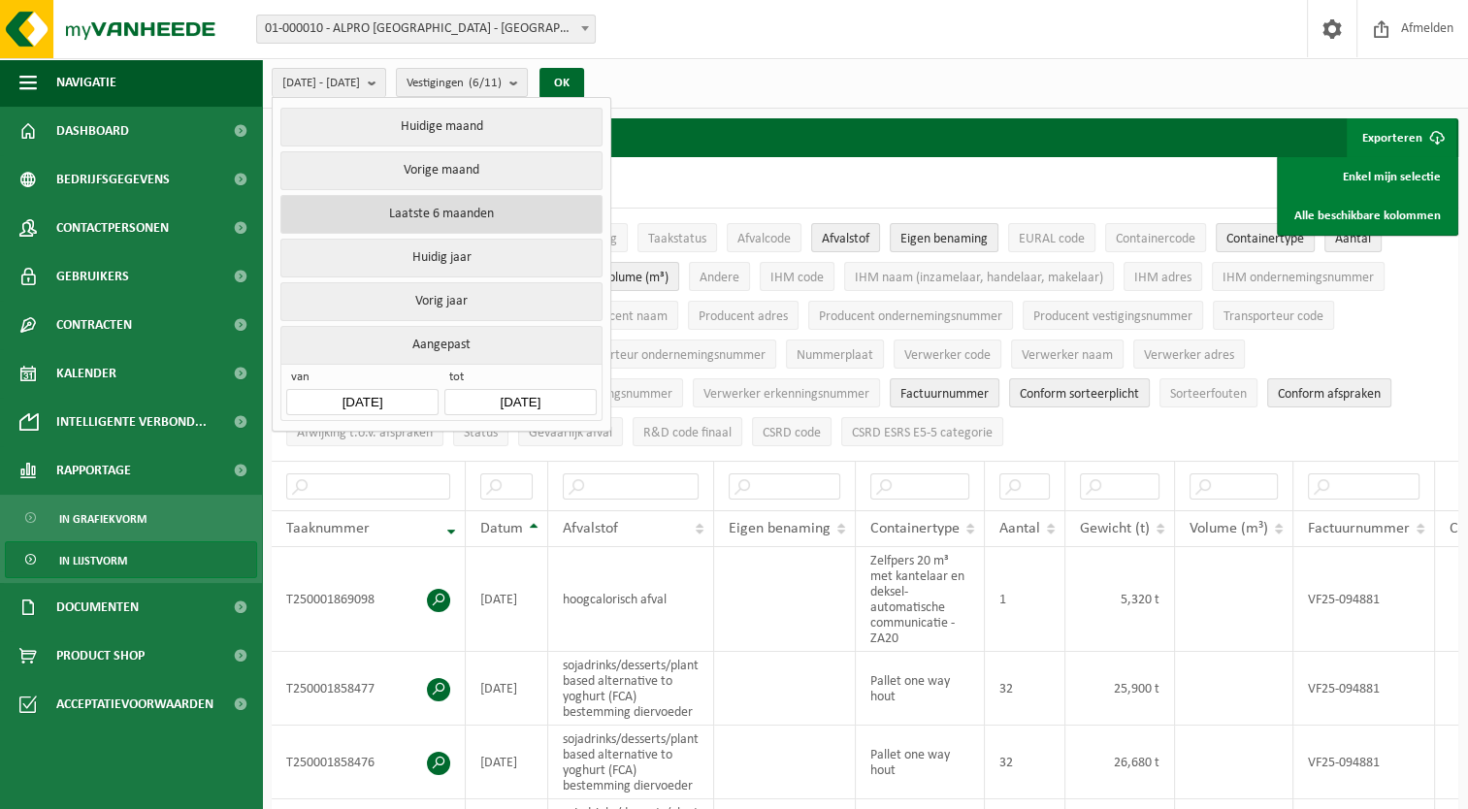
click at [420, 207] on button "Laatste 6 maanden" at bounding box center [440, 214] width 321 height 39
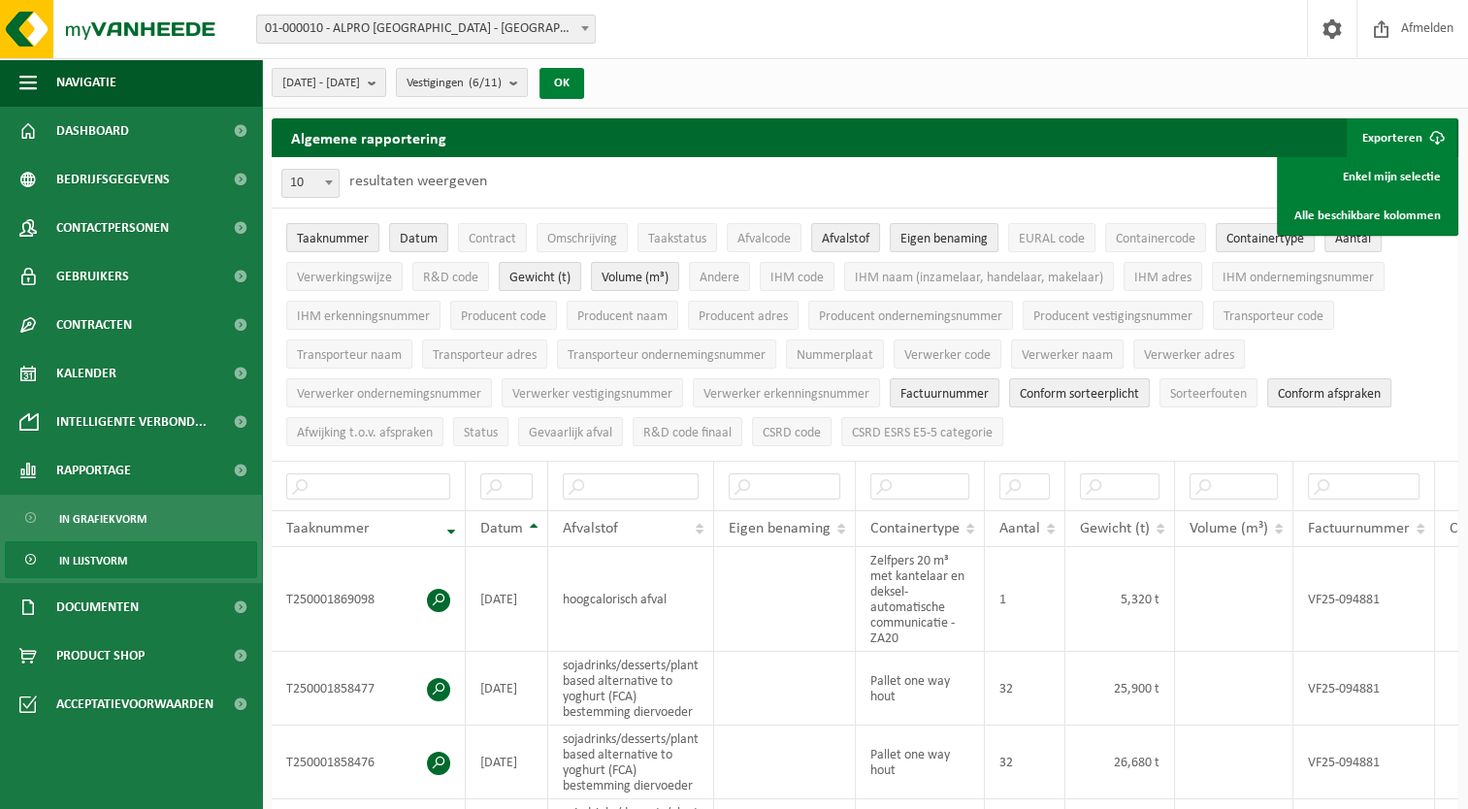
click at [584, 81] on button "OK" at bounding box center [561, 83] width 45 height 31
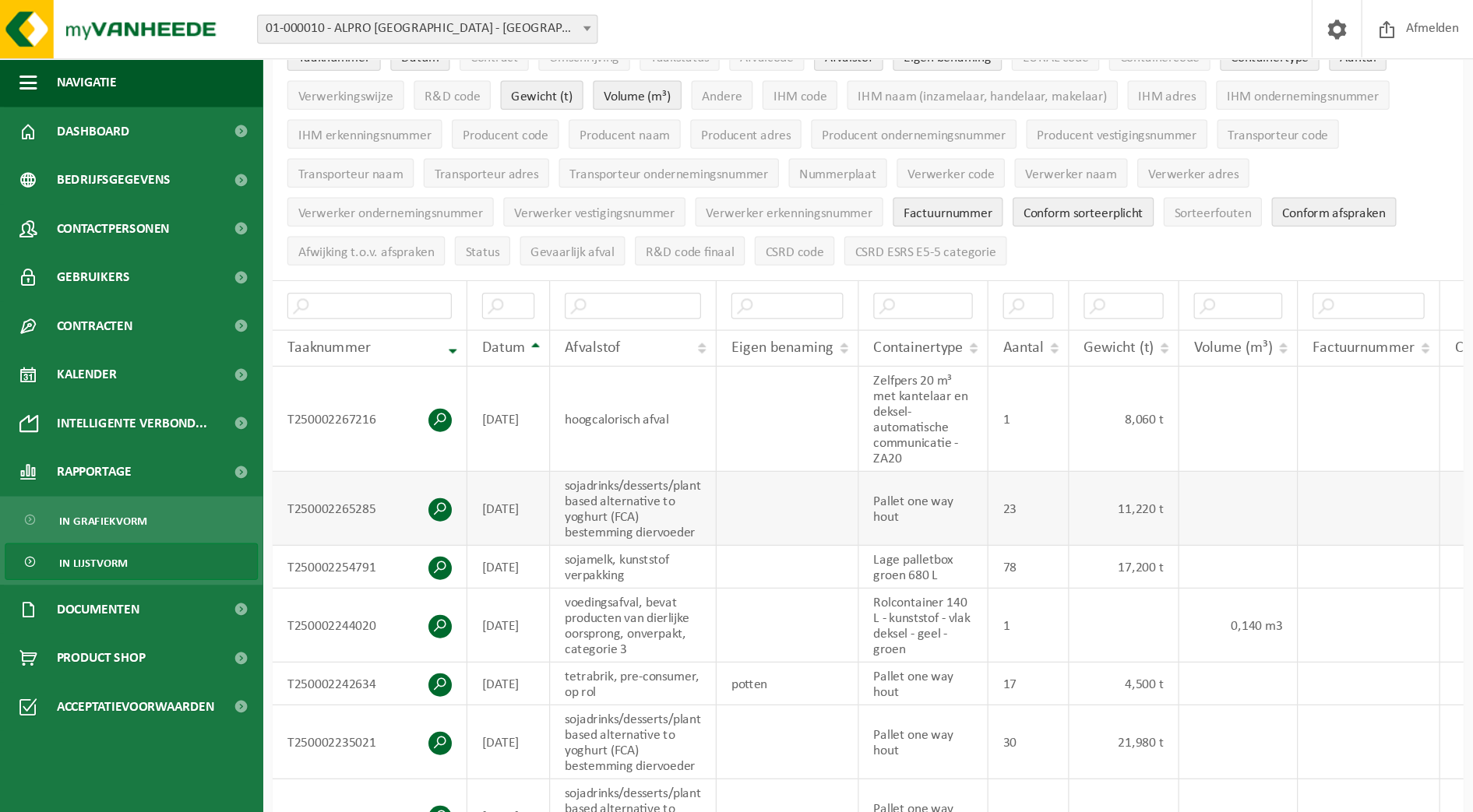
scroll to position [156, 0]
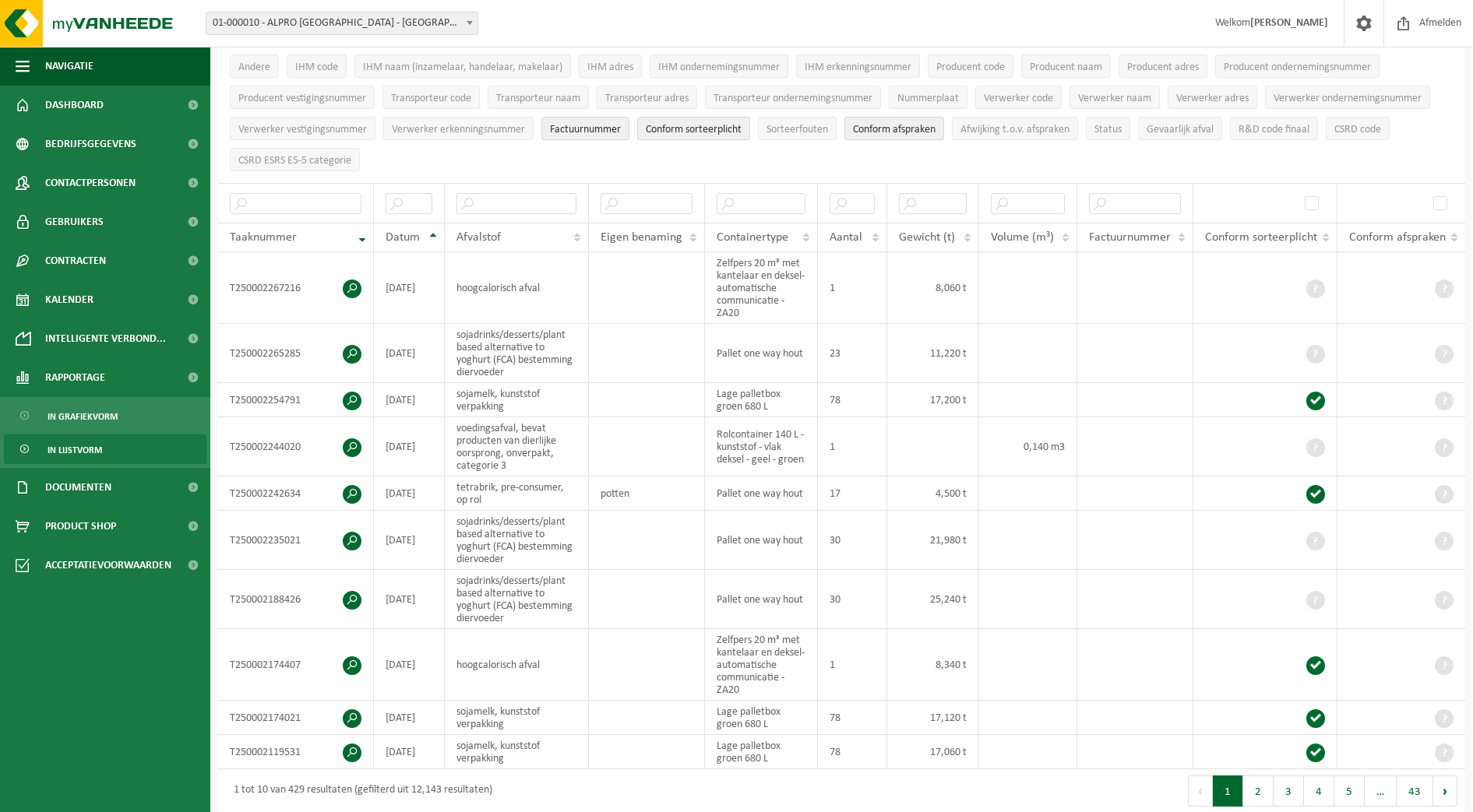
drag, startPoint x: 1125, startPoint y: 1, endPoint x: 998, endPoint y: 792, distance: 801.1
click at [998, 637] on div "Eerste Vorige 1 2 3 4 5 … 43 Volgende Laatste" at bounding box center [1154, 791] width 624 height 43
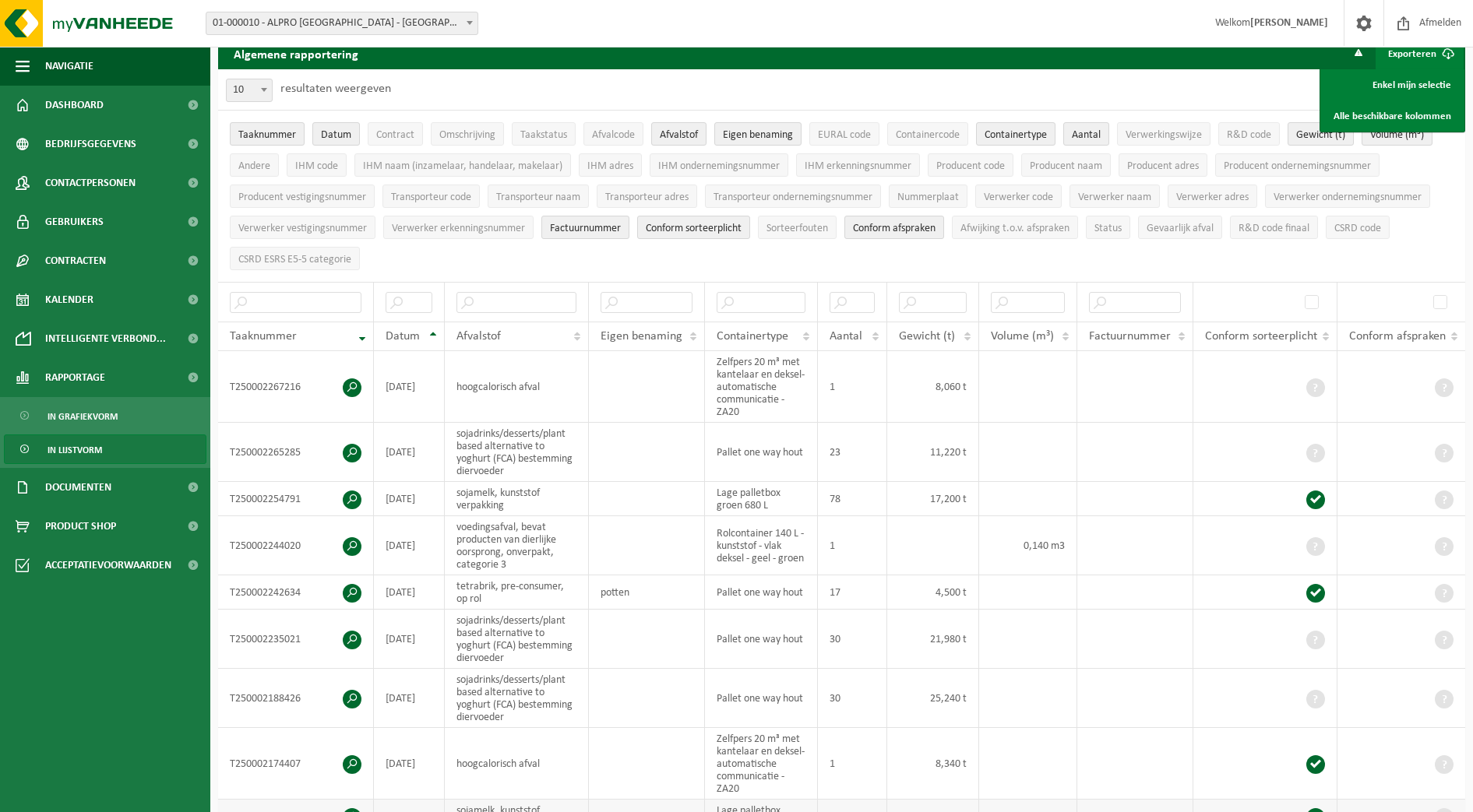
scroll to position [0, 0]
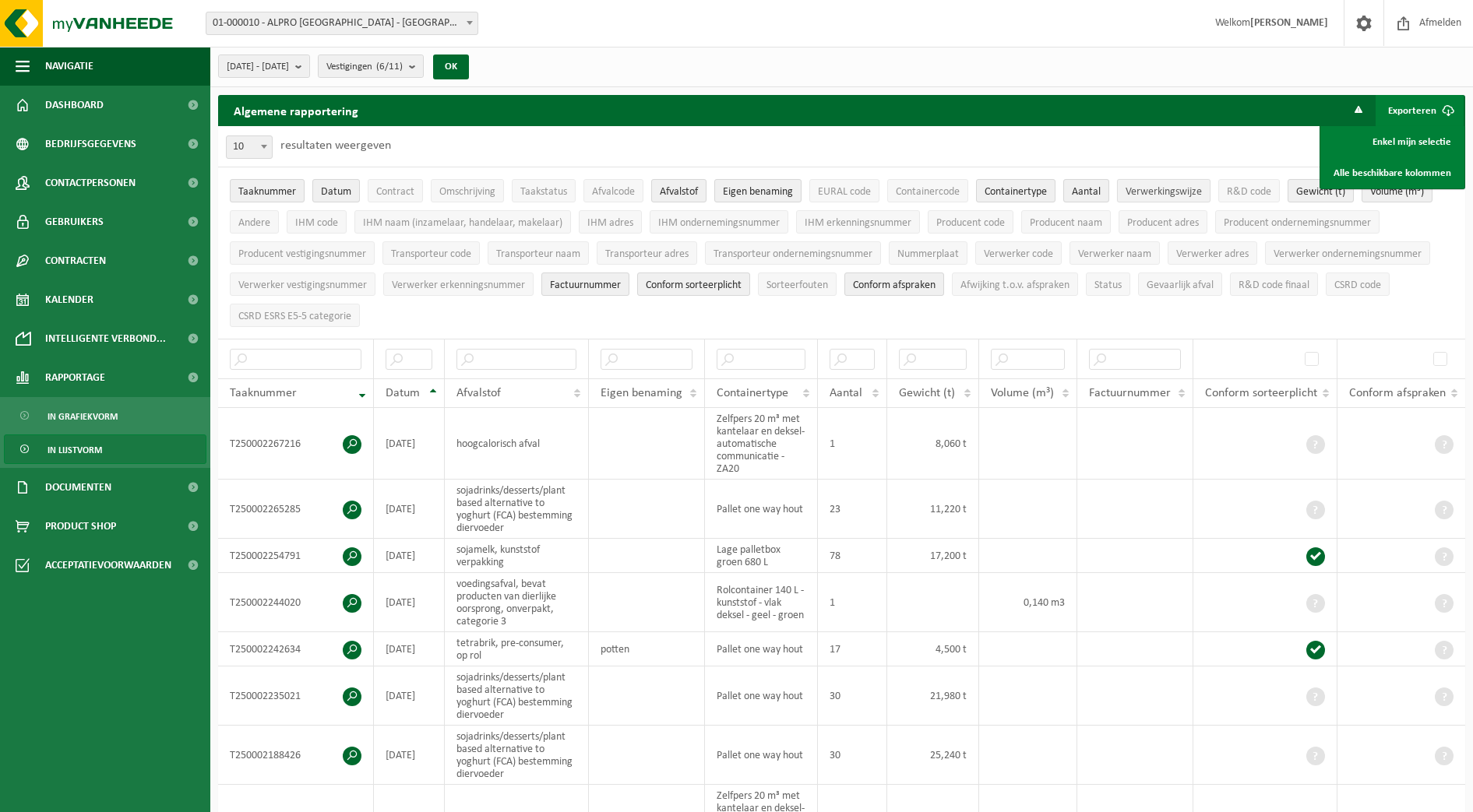
click at [1177, 197] on span "Verwerkingswijze" at bounding box center [1163, 192] width 76 height 12
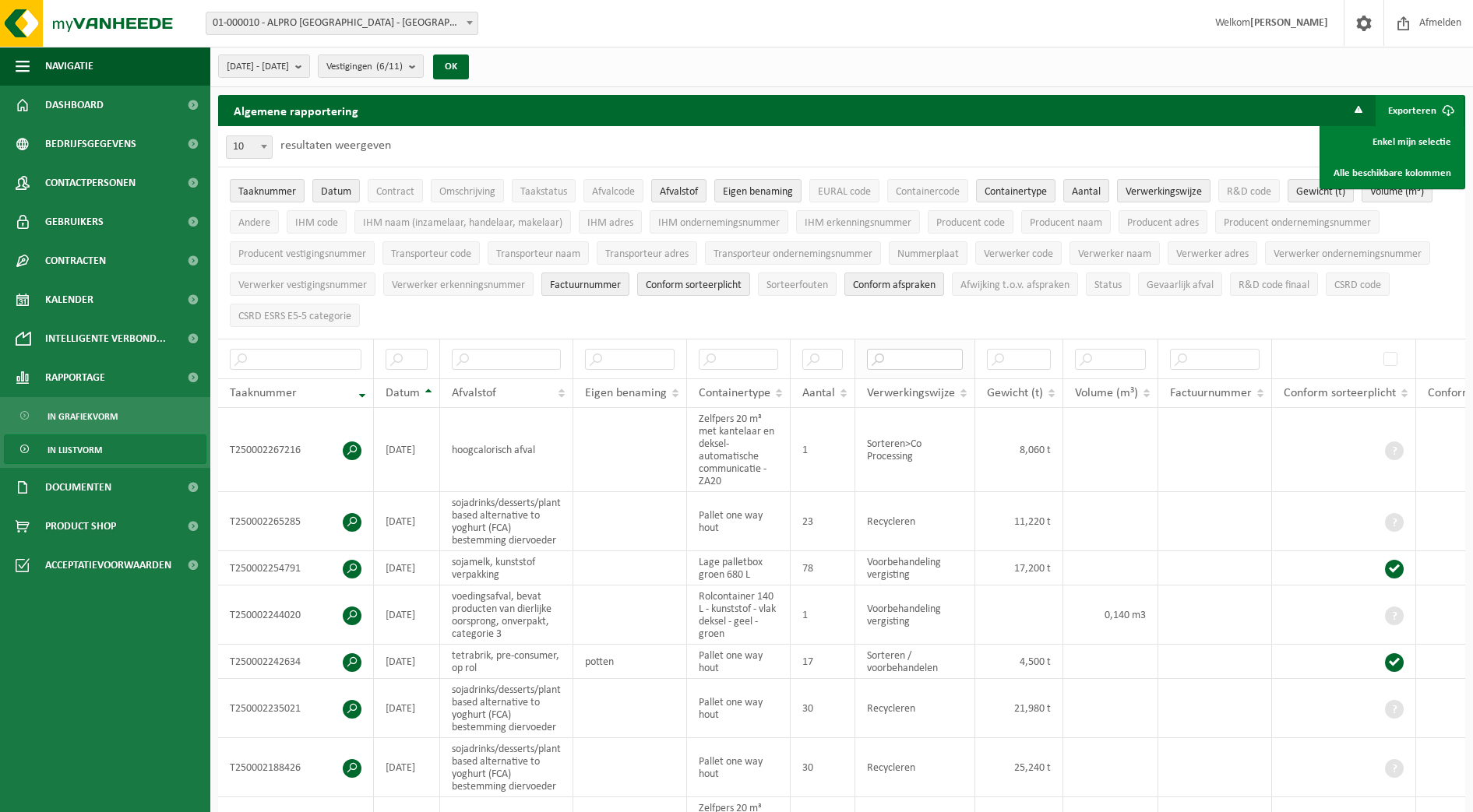
click at [936, 355] on input "text" at bounding box center [914, 359] width 96 height 21
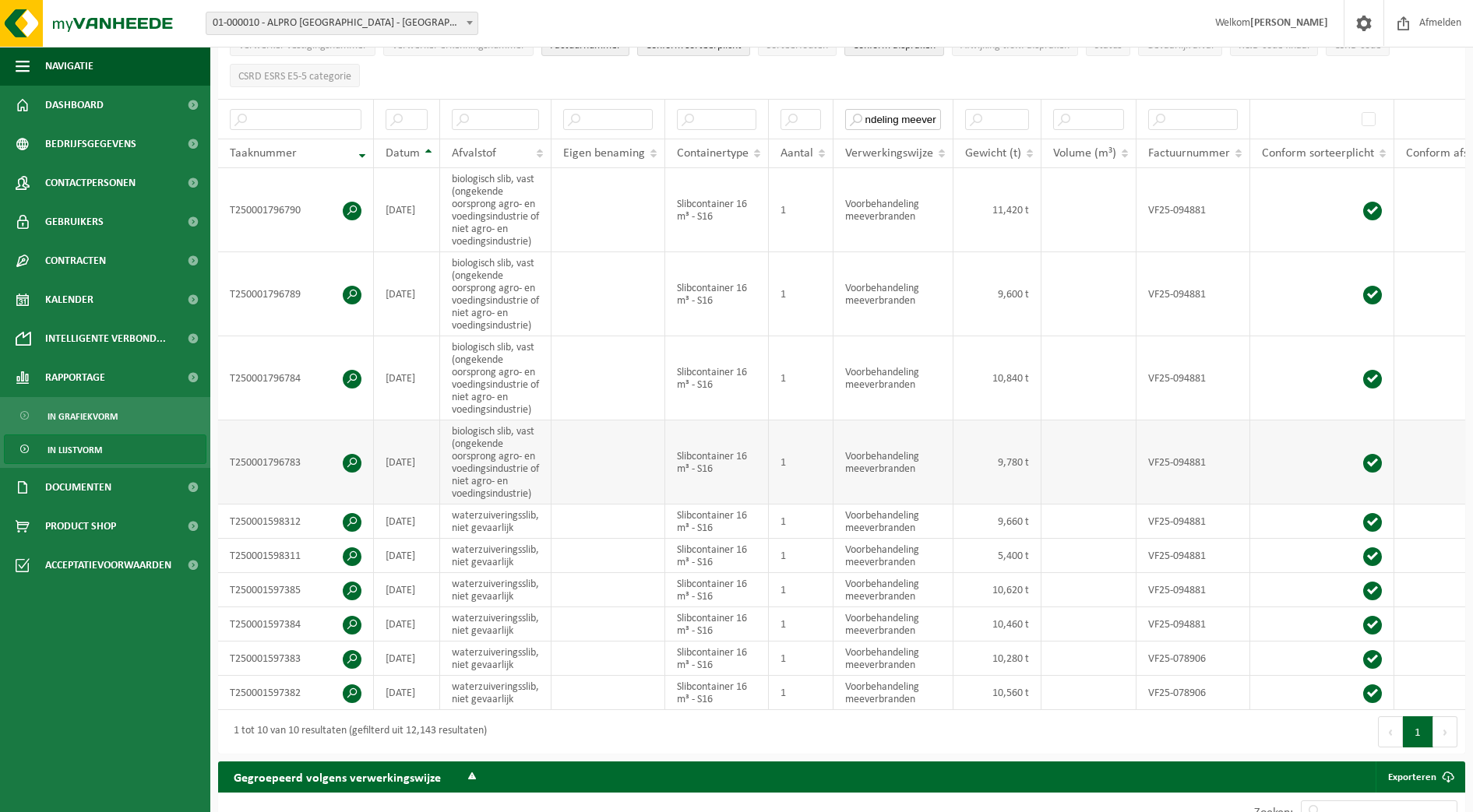
scroll to position [195, 0]
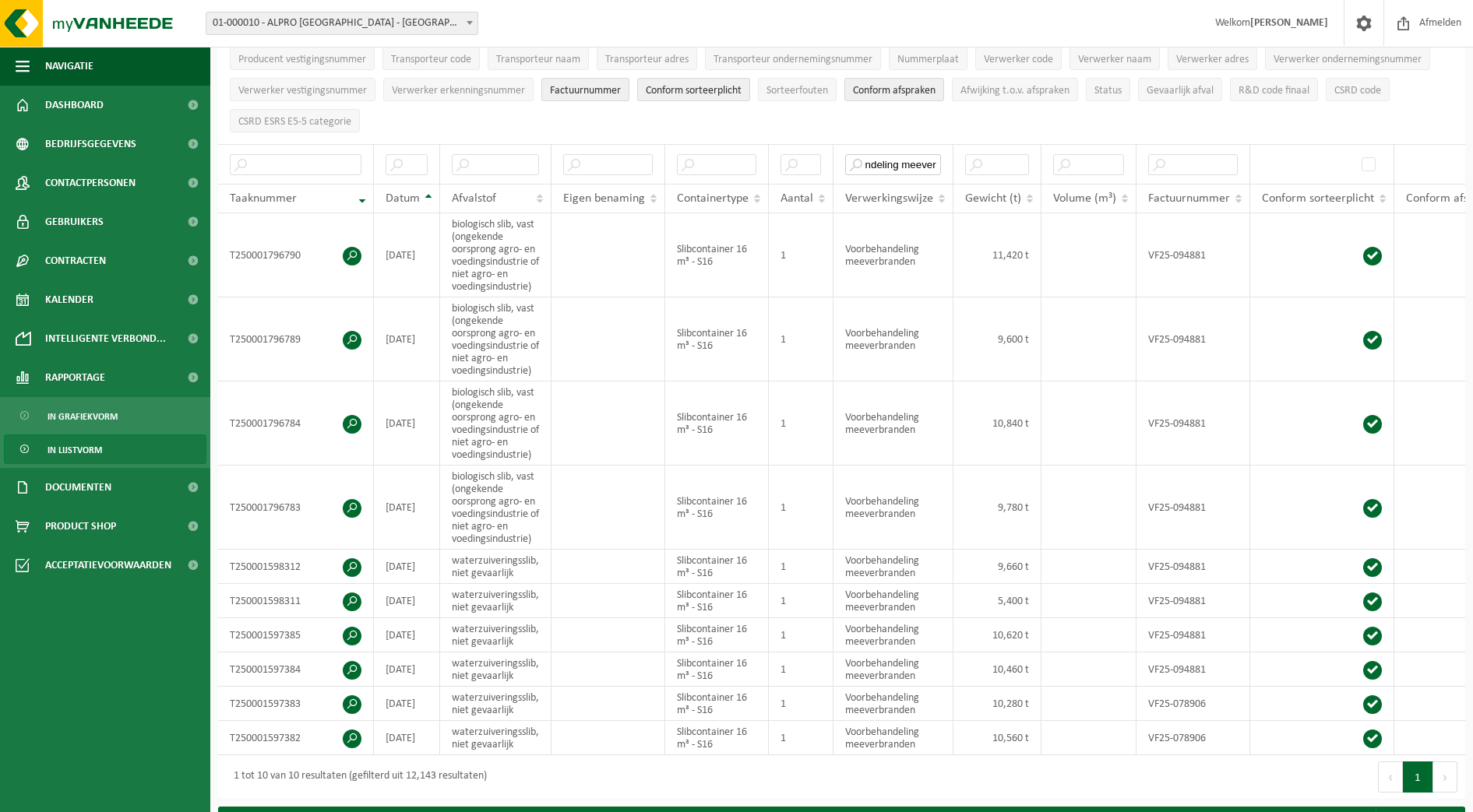
type input "voorbehandeling meever"
